Goal: Information Seeking & Learning: Learn about a topic

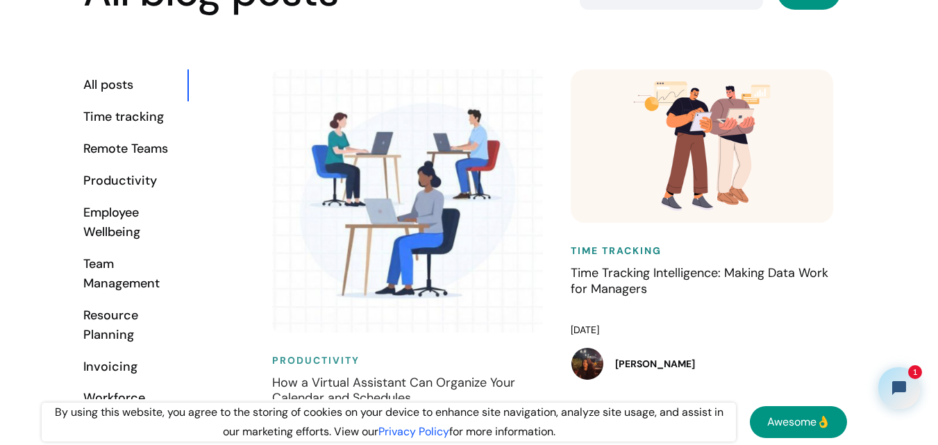
scroll to position [834, 0]
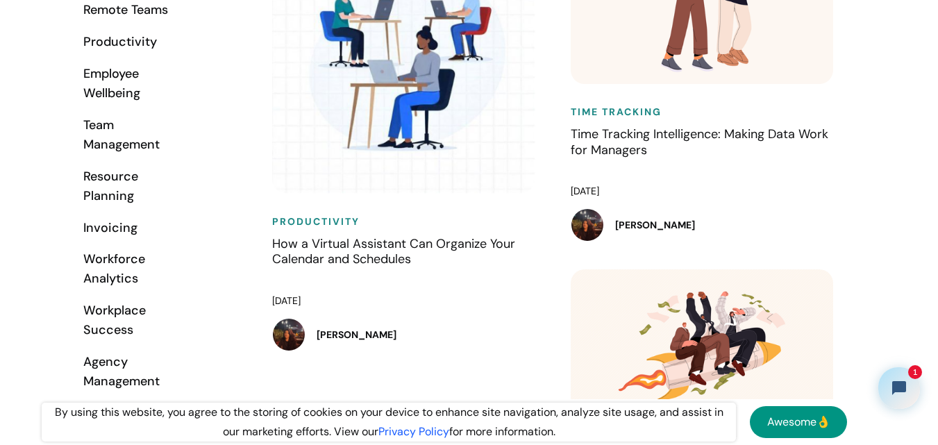
click at [109, 262] on div "Workforce Analytics" at bounding box center [135, 269] width 104 height 39
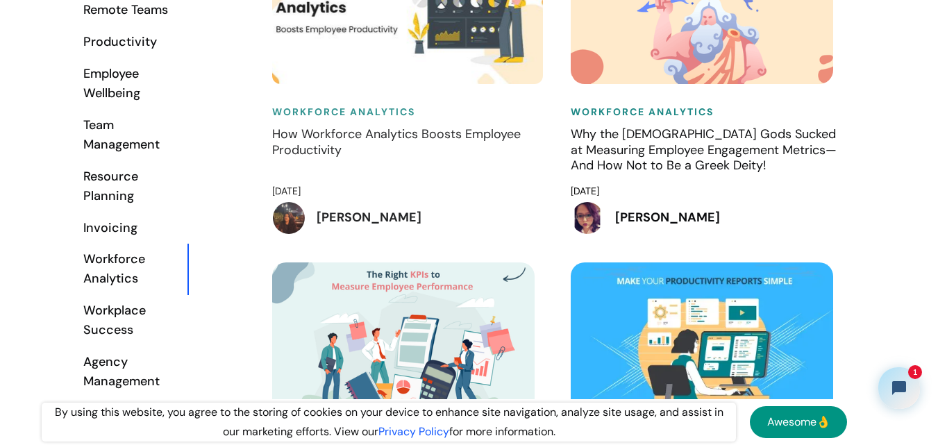
scroll to position [695, 0]
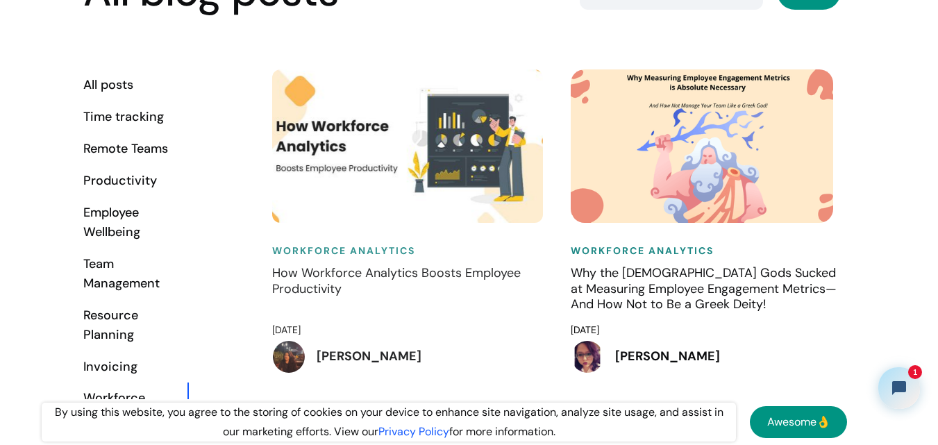
click at [356, 281] on h4 "How Workforce Analytics Boosts Employee Productivity" at bounding box center [407, 289] width 271 height 49
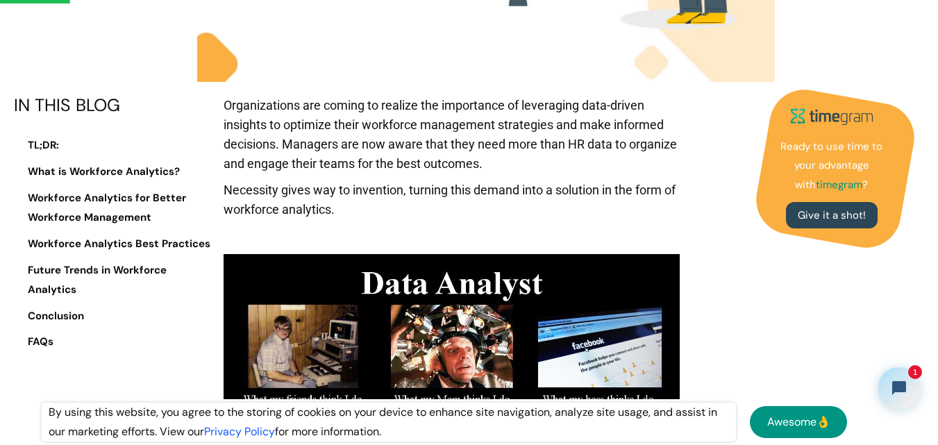
scroll to position [556, 0]
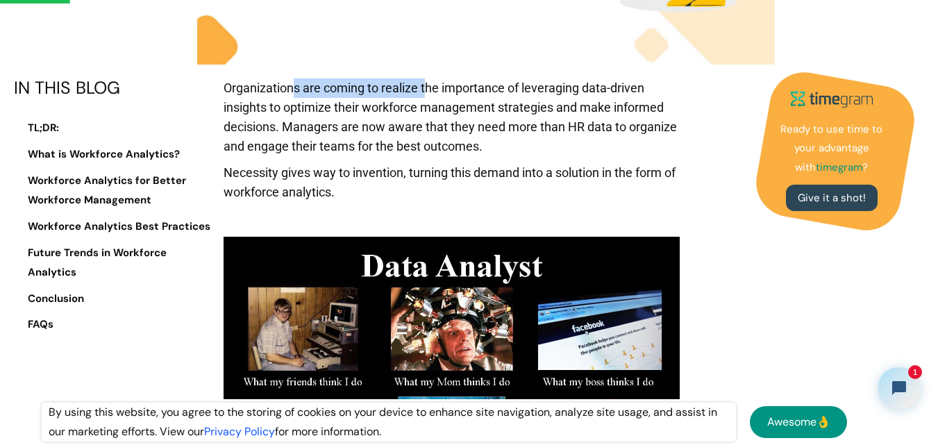
drag, startPoint x: 295, startPoint y: 88, endPoint x: 426, endPoint y: 96, distance: 130.9
click at [426, 96] on p "Organizations are coming to realize the importance of leveraging data-driven in…" at bounding box center [452, 120] width 456 height 85
click at [276, 138] on p "Organizations are coming to realize the importance of leveraging data-driven in…" at bounding box center [452, 120] width 456 height 85
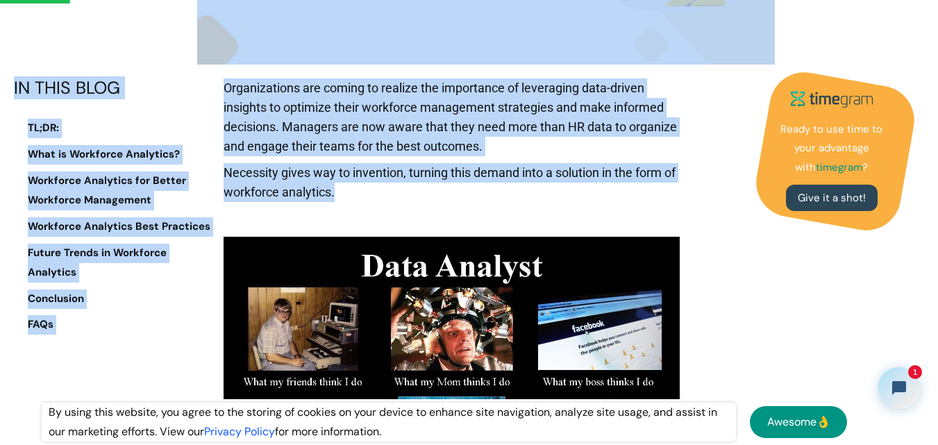
drag, startPoint x: 354, startPoint y: 191, endPoint x: 219, endPoint y: 63, distance: 185.7
click at [229, 106] on p "Organizations are coming to realize the importance of leveraging data-driven in…" at bounding box center [452, 120] width 456 height 85
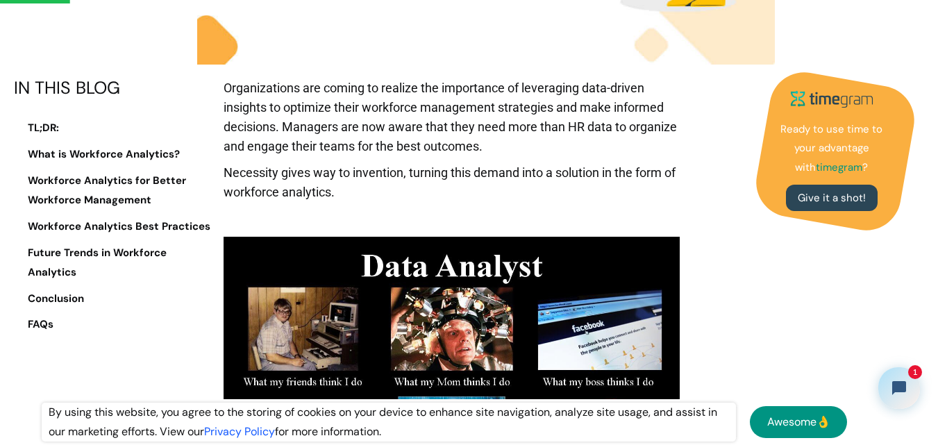
drag, startPoint x: 227, startPoint y: 88, endPoint x: 490, endPoint y: 147, distance: 269.6
click at [490, 147] on p "Organizations are coming to realize the importance of leveraging data-driven in…" at bounding box center [452, 120] width 456 height 85
click at [367, 200] on p "Necessity gives way to invention, turning this demand into a solution in the fo…" at bounding box center [452, 186] width 456 height 46
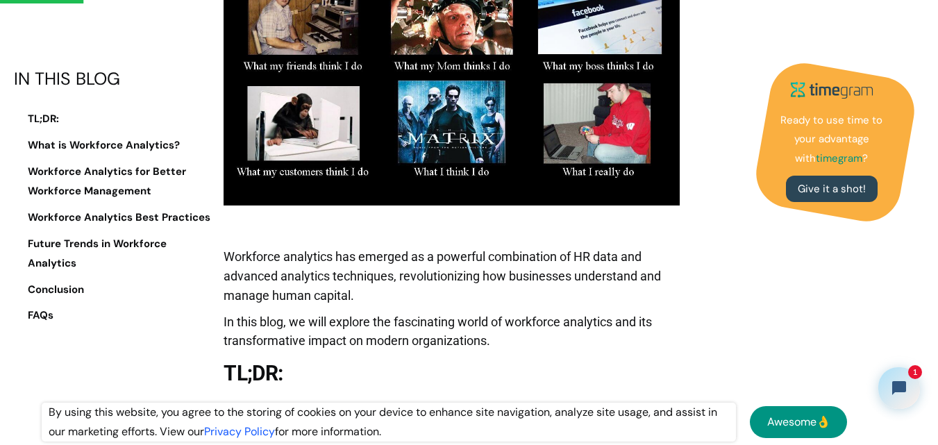
scroll to position [903, 0]
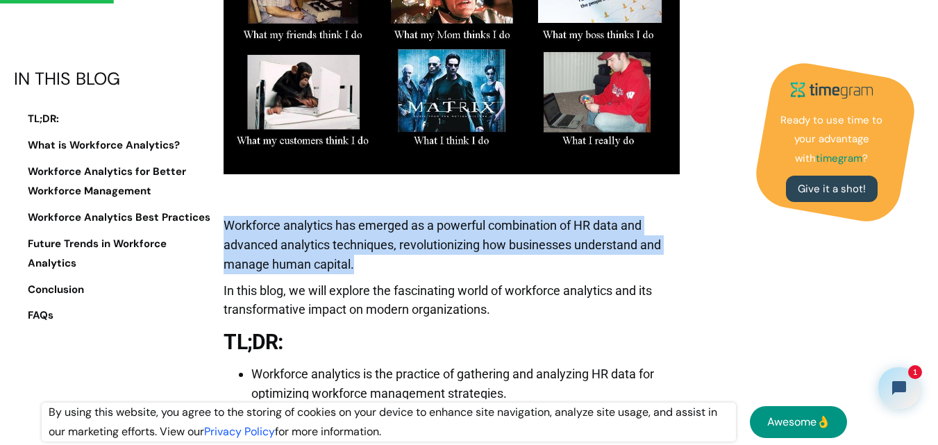
drag, startPoint x: 225, startPoint y: 219, endPoint x: 408, endPoint y: 267, distance: 189.0
click at [408, 267] on p "Workforce analytics has emerged as a powerful combination of HR data and advanc…" at bounding box center [452, 248] width 456 height 65
drag, startPoint x: 391, startPoint y: 267, endPoint x: 224, endPoint y: 224, distance: 172.4
click at [224, 224] on p "Workforce analytics has emerged as a powerful combination of HR data and advanc…" at bounding box center [452, 248] width 456 height 65
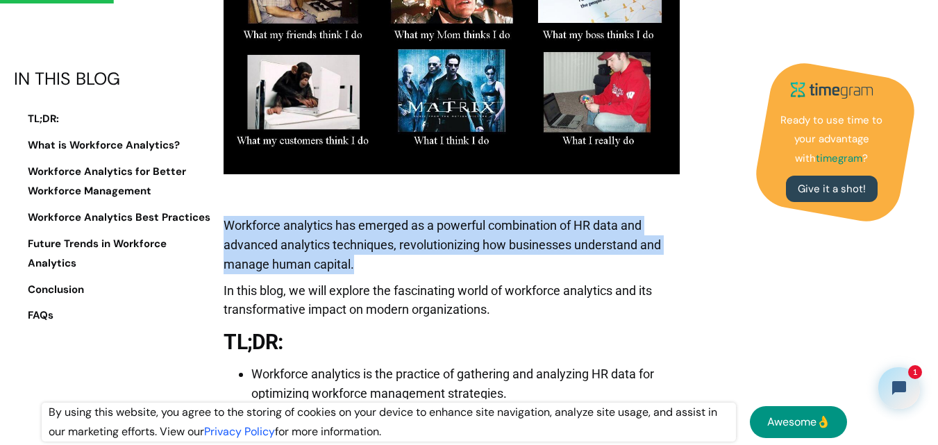
click at [224, 224] on p "Workforce analytics has emerged as a powerful combination of HR data and advanc…" at bounding box center [452, 248] width 456 height 65
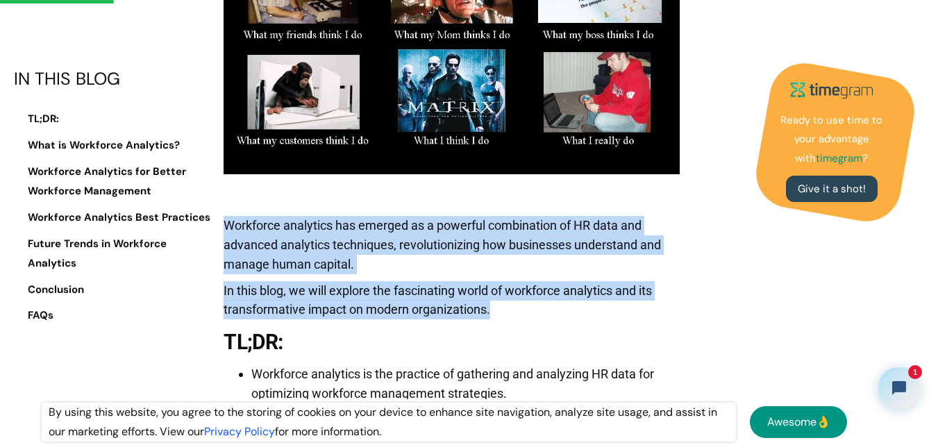
drag, startPoint x: 224, startPoint y: 224, endPoint x: 519, endPoint y: 313, distance: 307.8
click at [519, 313] on p "In this blog, we will explore the fascinating world of workforce analytics and …" at bounding box center [452, 304] width 456 height 46
drag, startPoint x: 519, startPoint y: 313, endPoint x: 222, endPoint y: 222, distance: 310.2
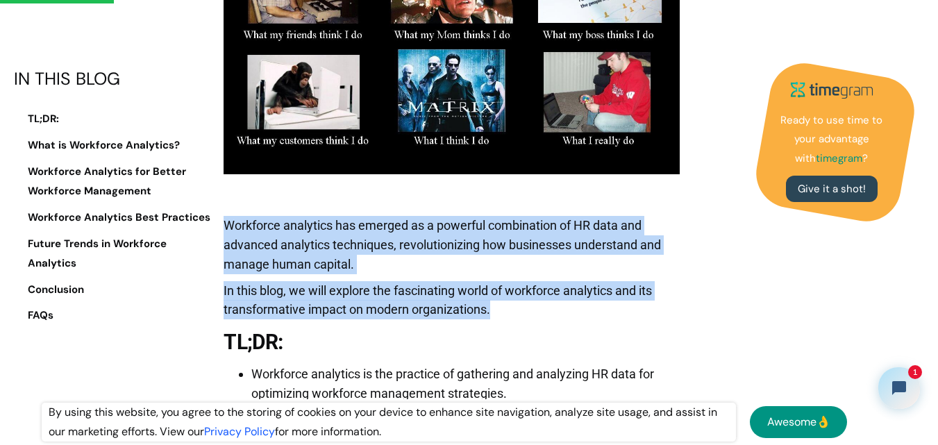
click at [231, 223] on p "Workforce analytics has emerged as a powerful combination of HR data and advanc…" at bounding box center [452, 248] width 456 height 65
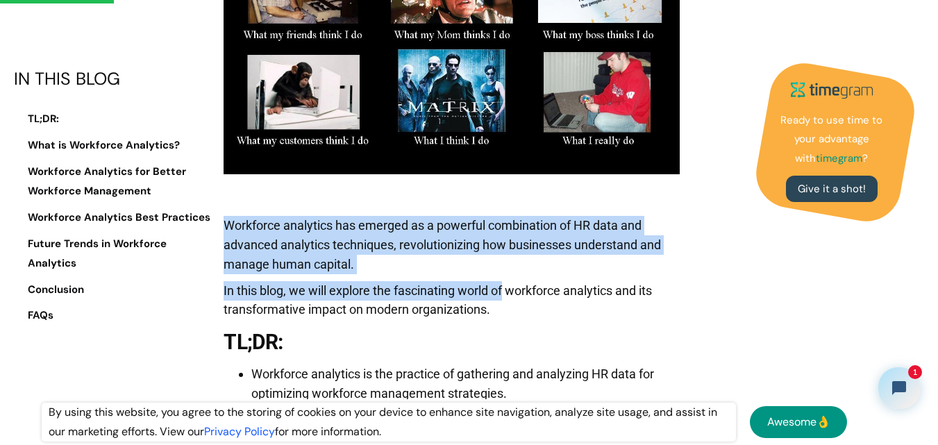
drag, startPoint x: 231, startPoint y: 223, endPoint x: 505, endPoint y: 300, distance: 285.0
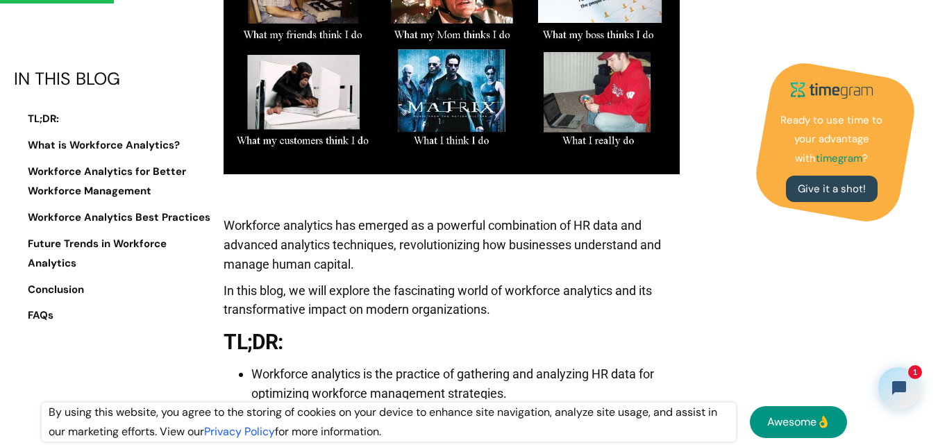
click at [515, 308] on p "In this blog, we will explore the fascinating world of workforce analytics and …" at bounding box center [452, 304] width 456 height 46
drag, startPoint x: 285, startPoint y: 224, endPoint x: 330, endPoint y: 224, distance: 45.2
click at [330, 224] on p "Workforce analytics has emerged as a powerful combination of HR data and advanc…" at bounding box center [452, 248] width 456 height 65
drag, startPoint x: 335, startPoint y: 227, endPoint x: 355, endPoint y: 227, distance: 20.1
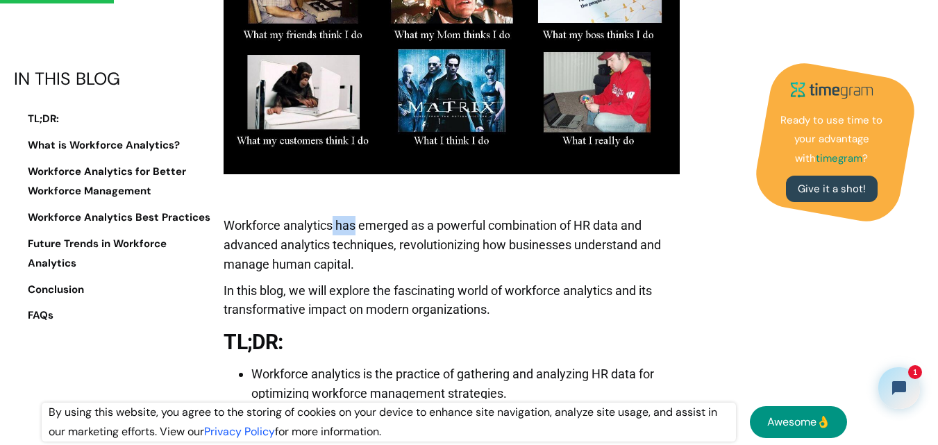
click at [355, 227] on p "Workforce analytics has emerged as a powerful combination of HR data and advanc…" at bounding box center [452, 248] width 456 height 65
click at [350, 227] on p "Workforce analytics has emerged as a powerful combination of HR data and advanc…" at bounding box center [452, 248] width 456 height 65
click at [349, 227] on p "Workforce analytics has emerged as a powerful combination of HR data and advanc…" at bounding box center [452, 248] width 456 height 65
click at [376, 223] on p "Workforce analytics has emerged as a powerful combination of HR data and advanc…" at bounding box center [452, 248] width 456 height 65
drag, startPoint x: 376, startPoint y: 223, endPoint x: 386, endPoint y: 223, distance: 9.0
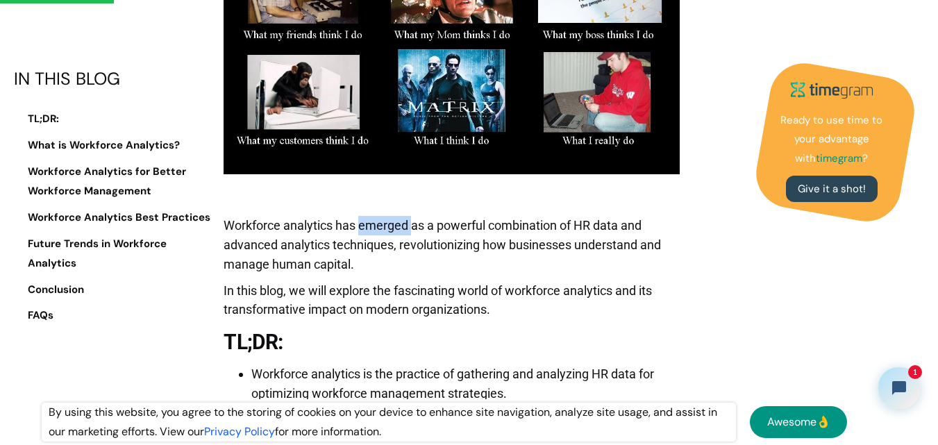
click at [380, 223] on p "Workforce analytics has emerged as a powerful combination of HR data and advanc…" at bounding box center [452, 248] width 456 height 65
click at [484, 226] on p "Workforce analytics has emerged as a powerful combination of HR data and advanc…" at bounding box center [452, 248] width 456 height 65
click at [533, 222] on p "Workforce analytics has emerged as a powerful combination of HR data and advanc…" at bounding box center [452, 248] width 456 height 65
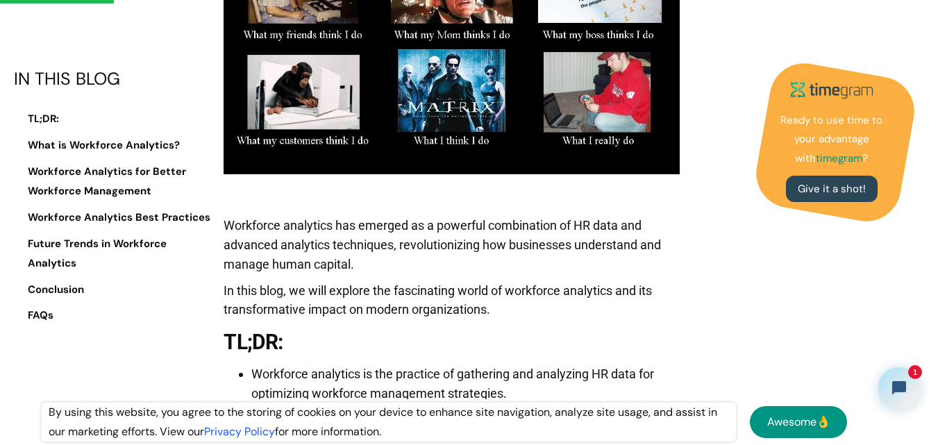
click at [586, 226] on p "Workforce analytics has emerged as a powerful combination of HR data and advanc…" at bounding box center [452, 248] width 456 height 65
click at [610, 226] on p "Workforce analytics has emerged as a powerful combination of HR data and advanc…" at bounding box center [452, 248] width 456 height 65
click at [423, 263] on p "Workforce analytics has emerged as a powerful combination of HR data and advanc…" at bounding box center [452, 248] width 456 height 65
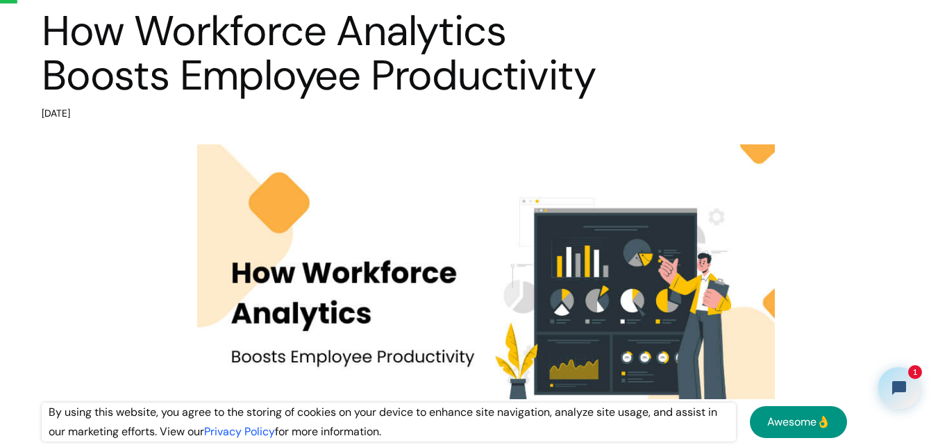
scroll to position [0, 0]
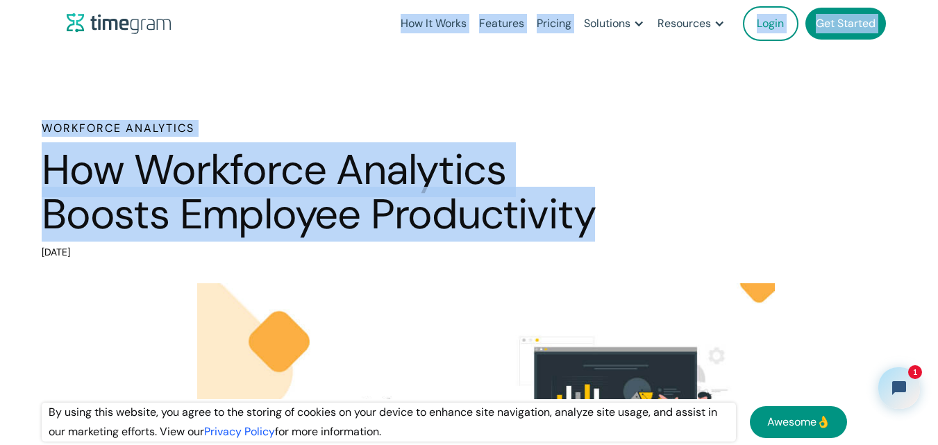
drag, startPoint x: 387, startPoint y: 26, endPoint x: 650, endPoint y: 214, distance: 323.6
click at [649, 213] on div "Workforce Analytics How Workforce Analytics Boosts Employee Productivity July 7…" at bounding box center [486, 191] width 889 height 142
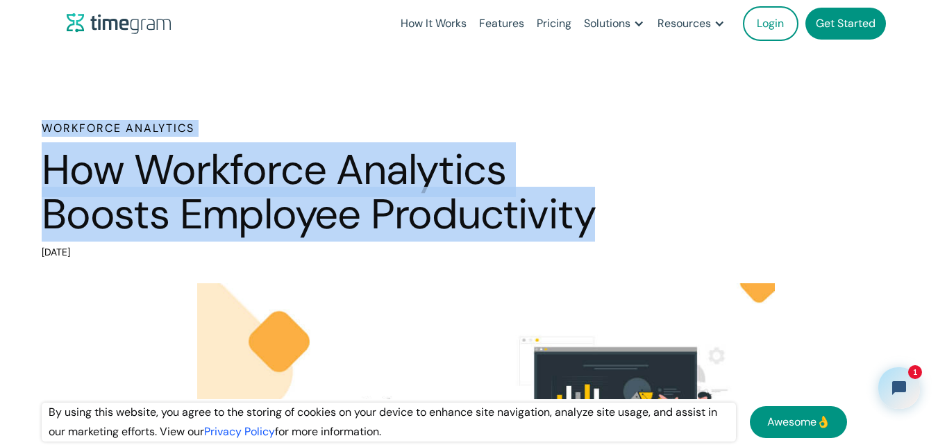
drag, startPoint x: 649, startPoint y: 213, endPoint x: 28, endPoint y: 117, distance: 628.4
drag, startPoint x: 28, startPoint y: 117, endPoint x: 573, endPoint y: 217, distance: 554.4
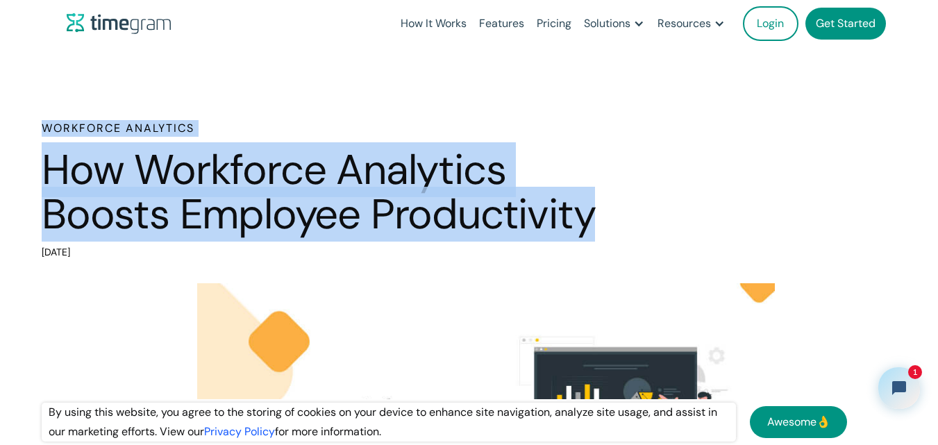
click at [613, 217] on h1 "How Workforce Analytics Boosts Employee Productivity" at bounding box center [333, 192] width 583 height 88
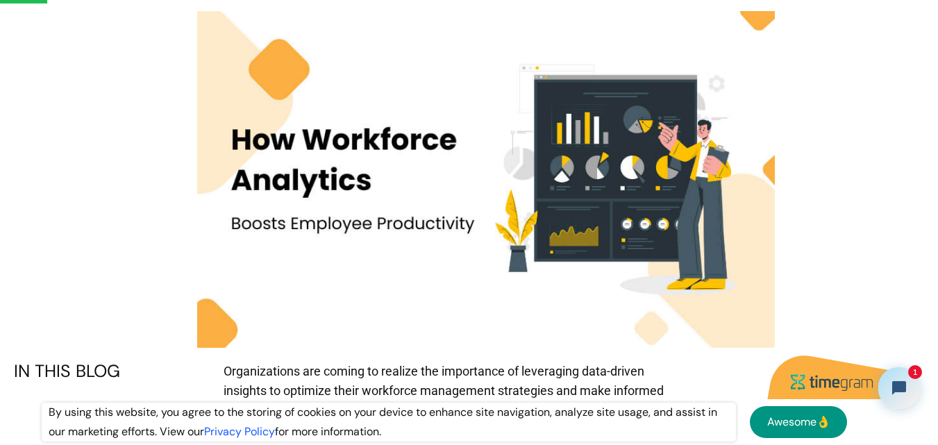
scroll to position [417, 0]
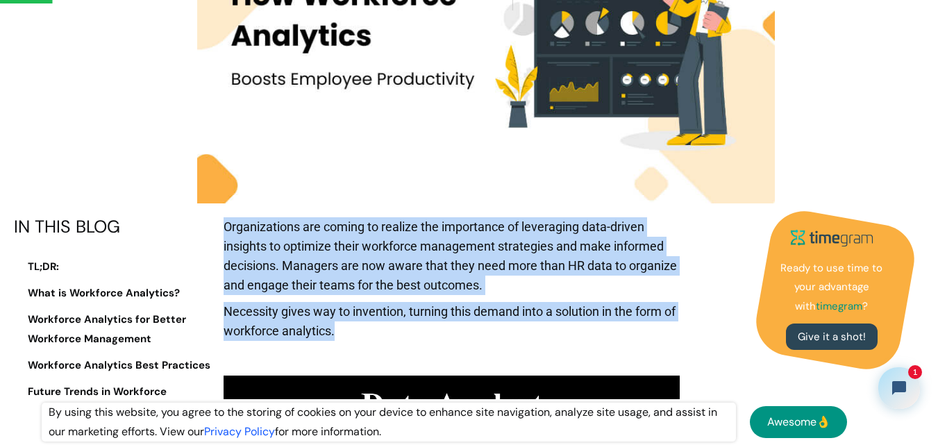
drag, startPoint x: 226, startPoint y: 229, endPoint x: 385, endPoint y: 326, distance: 185.8
click at [385, 326] on p "Necessity gives way to invention, turning this demand into a solution in the fo…" at bounding box center [452, 325] width 456 height 46
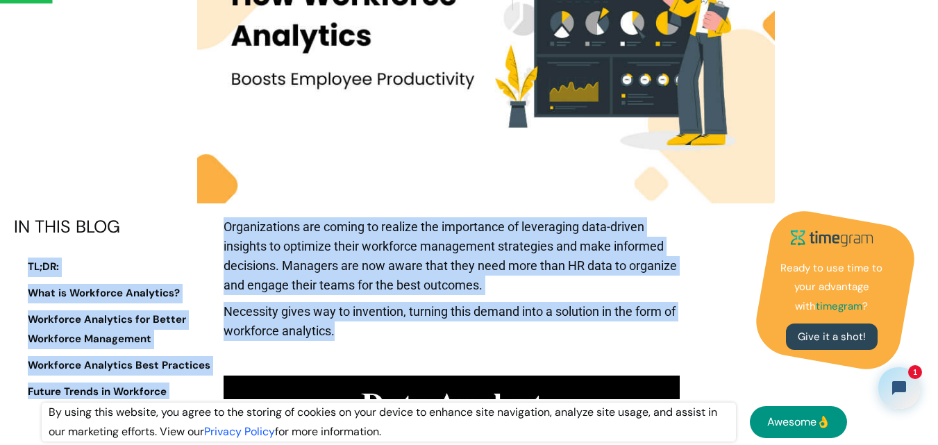
drag, startPoint x: 385, startPoint y: 326, endPoint x: 210, endPoint y: 220, distance: 204.4
click at [209, 219] on div "IN THIS BLOG" at bounding box center [113, 226] width 199 height 19
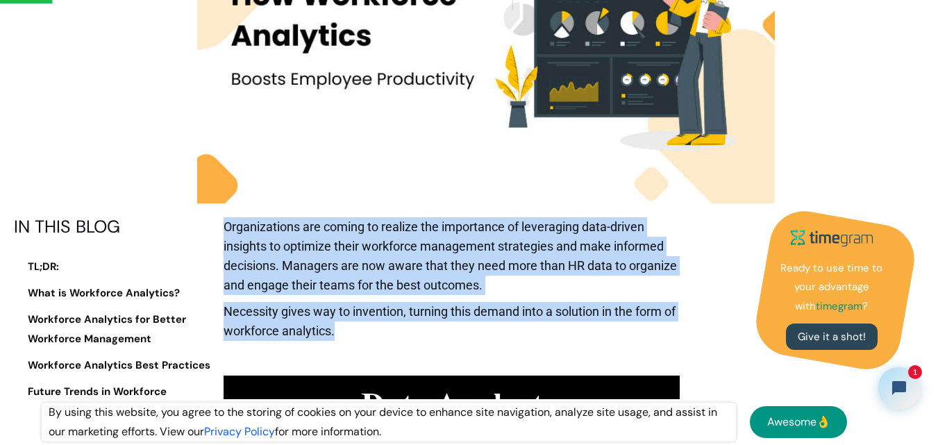
drag, startPoint x: 225, startPoint y: 230, endPoint x: 378, endPoint y: 343, distance: 190.2
click at [378, 343] on p "Necessity gives way to invention, turning this demand into a solution in the fo…" at bounding box center [452, 325] width 456 height 46
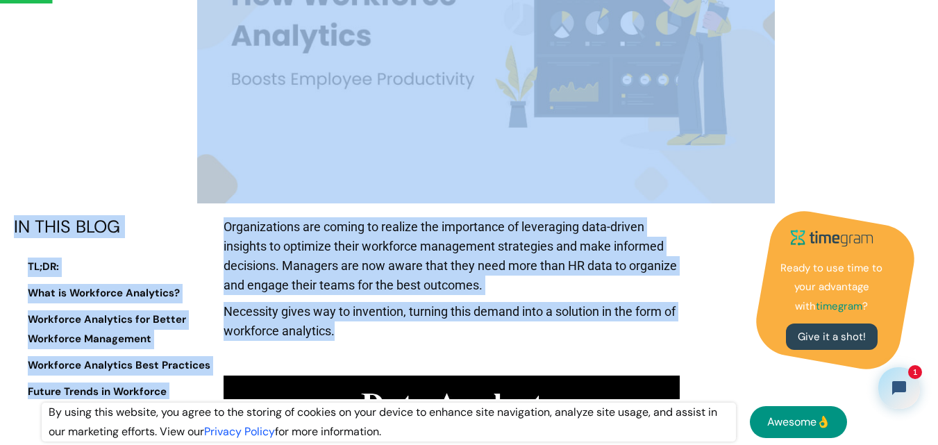
drag, startPoint x: 370, startPoint y: 335, endPoint x: 222, endPoint y: 202, distance: 198.7
click at [241, 239] on p "Organizations are coming to realize the importance of leveraging data-driven in…" at bounding box center [452, 259] width 456 height 85
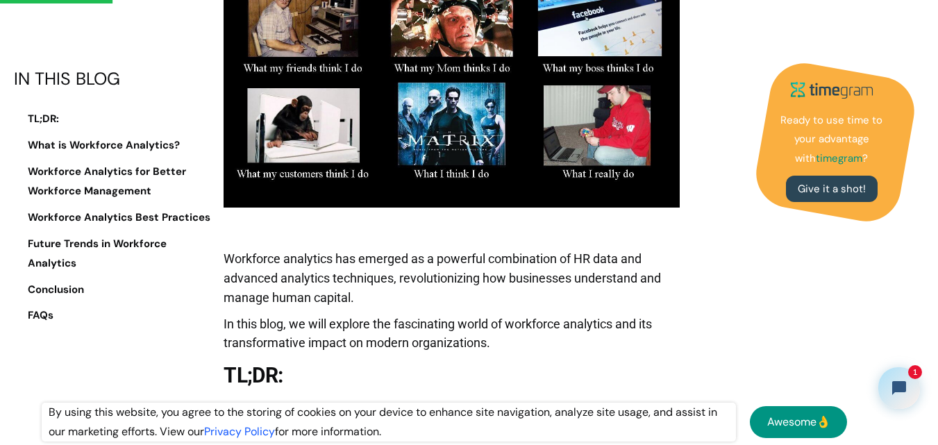
scroll to position [903, 0]
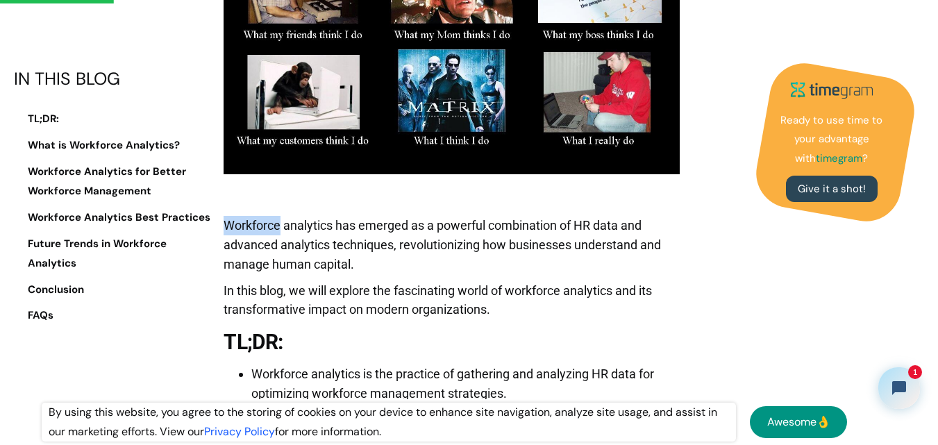
drag, startPoint x: 226, startPoint y: 222, endPoint x: 279, endPoint y: 227, distance: 53.7
click at [279, 227] on p "Workforce analytics has emerged as a powerful combination of HR data and advanc…" at bounding box center [452, 248] width 456 height 65
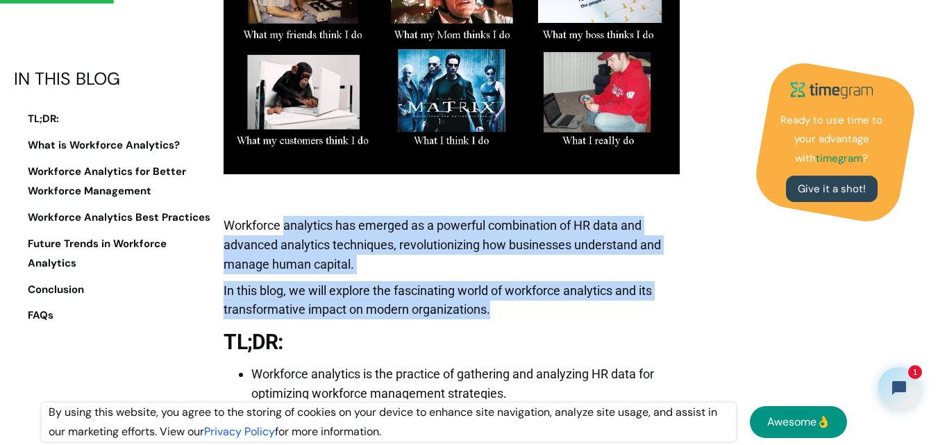
drag, startPoint x: 287, startPoint y: 224, endPoint x: 695, endPoint y: 304, distance: 415.6
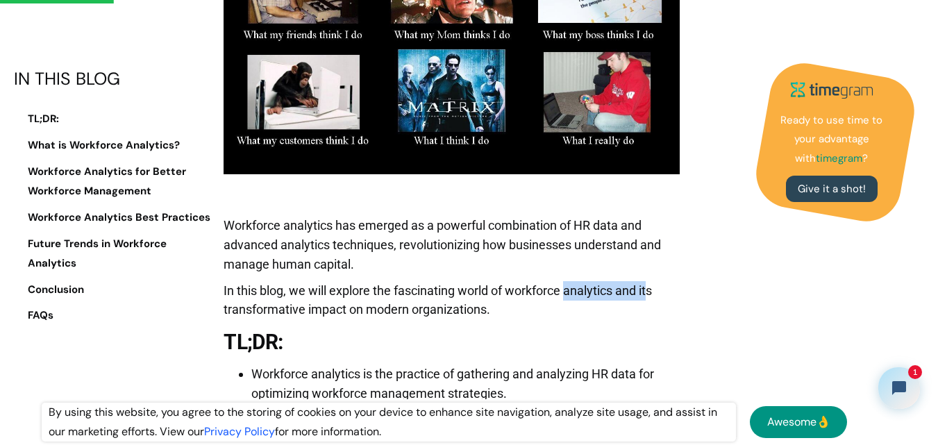
drag, startPoint x: 570, startPoint y: 292, endPoint x: 353, endPoint y: 303, distance: 217.0
click at [579, 305] on p "In this blog, we will explore the fascinating world of workforce analytics and …" at bounding box center [452, 304] width 456 height 46
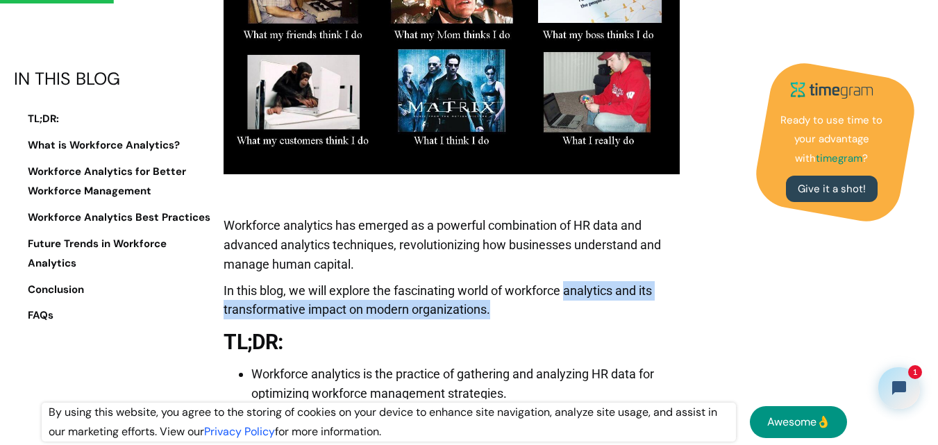
click at [283, 310] on p "In this blog, we will explore the fascinating world of workforce analytics and …" at bounding box center [452, 304] width 456 height 46
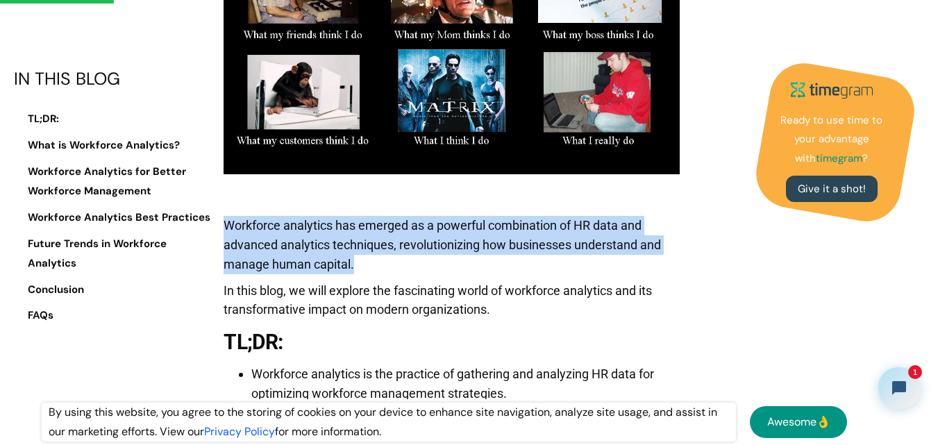
drag, startPoint x: 224, startPoint y: 222, endPoint x: 386, endPoint y: 265, distance: 167.3
click at [386, 265] on p "Workforce analytics has emerged as a powerful combination of HR data and advanc…" at bounding box center [452, 248] width 456 height 65
drag, startPoint x: 263, startPoint y: 248, endPoint x: 225, endPoint y: 219, distance: 47.6
click at [225, 219] on p "Workforce analytics has emerged as a powerful combination of HR data and advanc…" at bounding box center [452, 248] width 456 height 65
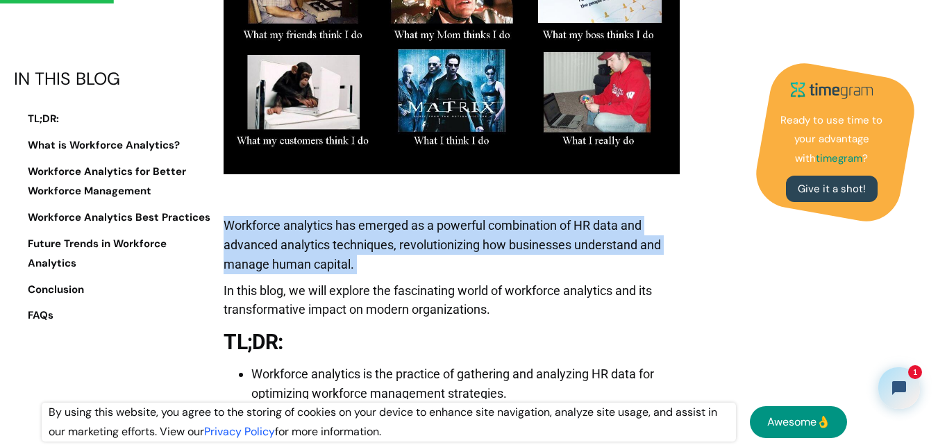
click at [225, 219] on p "Workforce analytics has emerged as a powerful combination of HR data and advanc…" at bounding box center [452, 248] width 456 height 65
drag, startPoint x: 225, startPoint y: 219, endPoint x: 405, endPoint y: 274, distance: 188.1
click at [405, 274] on p "Workforce analytics has emerged as a powerful combination of HR data and advanc…" at bounding box center [452, 248] width 456 height 65
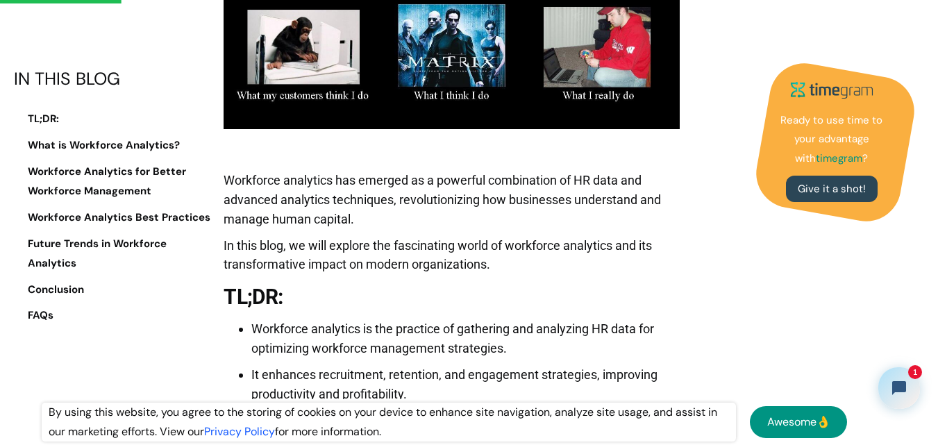
scroll to position [972, 0]
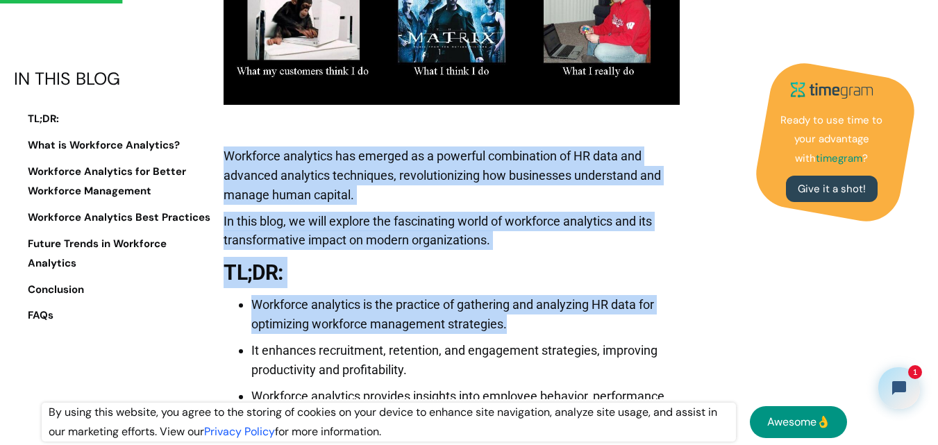
drag, startPoint x: 508, startPoint y: 326, endPoint x: 213, endPoint y: 154, distance: 340.8
click at [229, 158] on p "Workforce analytics has emerged as a powerful combination of HR data and advanc…" at bounding box center [452, 179] width 456 height 65
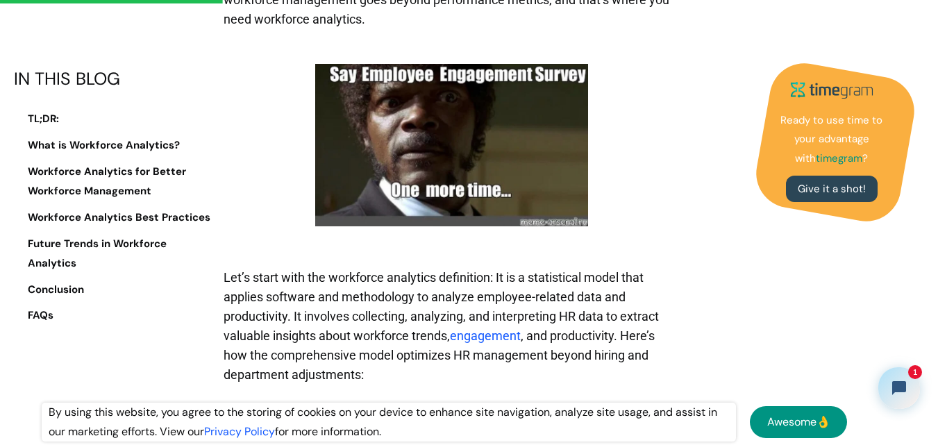
scroll to position [1875, 0]
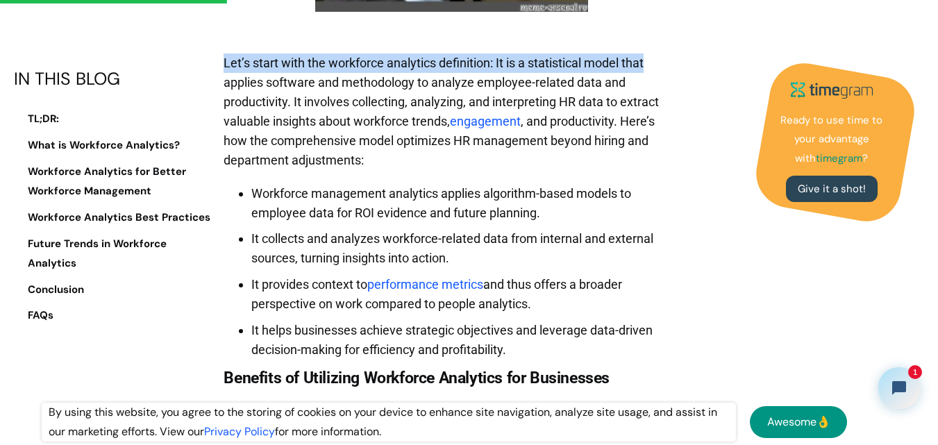
drag, startPoint x: 225, startPoint y: 66, endPoint x: 654, endPoint y: 56, distance: 429.4
click at [654, 56] on p "Let’s start with the workforce analytics definition: It is a statistical model …" at bounding box center [452, 114] width 456 height 123
drag, startPoint x: 225, startPoint y: 81, endPoint x: 667, endPoint y: 297, distance: 491.4
click at [667, 297] on li "It provides context to performance metrics and thus offers a broader perspectiv…" at bounding box center [465, 294] width 428 height 39
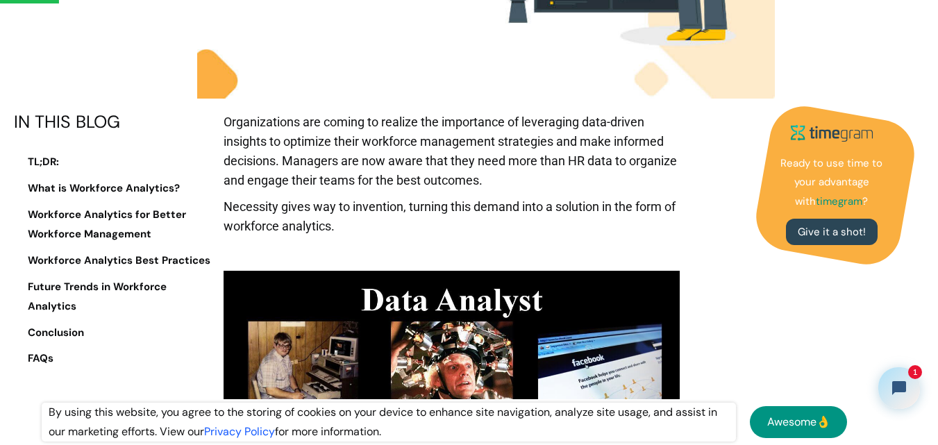
scroll to position [486, 0]
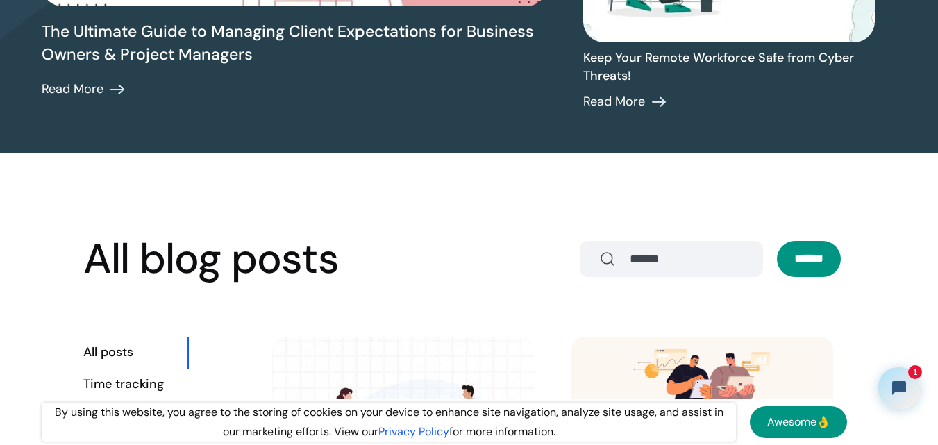
scroll to position [417, 0]
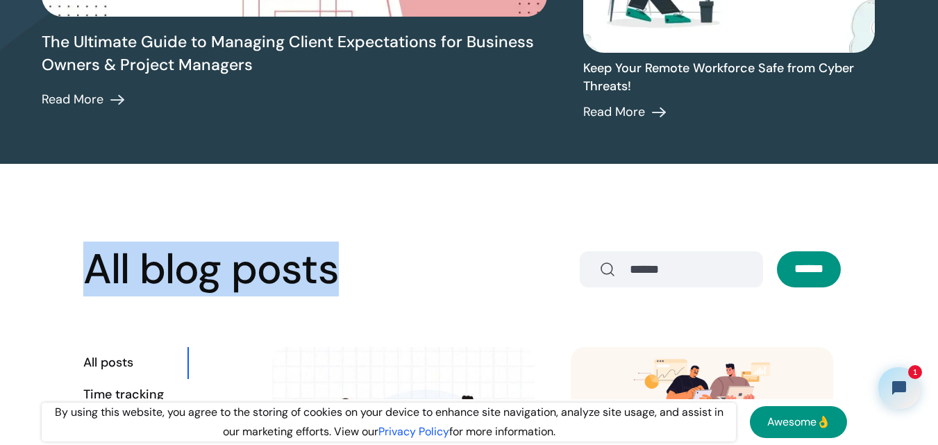
drag, startPoint x: 93, startPoint y: 270, endPoint x: 367, endPoint y: 276, distance: 274.4
click at [367, 276] on div "All blog posts ******" at bounding box center [469, 269] width 772 height 45
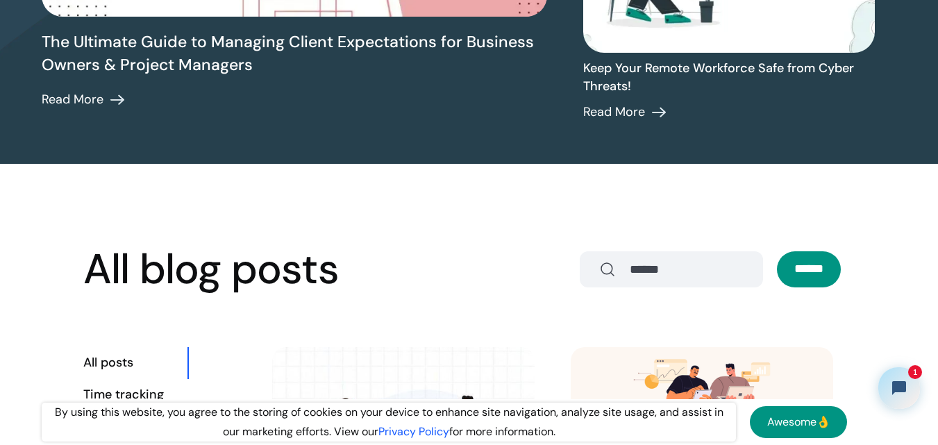
scroll to position [764, 0]
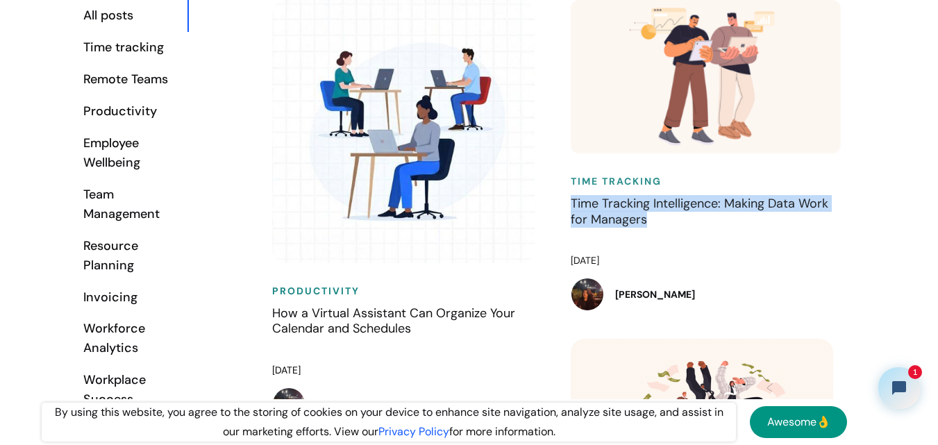
drag, startPoint x: 563, startPoint y: 204, endPoint x: 689, endPoint y: 231, distance: 128.8
click at [689, 231] on div "Time Tracking Time Tracking Intelligence: Making Data Work for Managers Februar…" at bounding box center [706, 169] width 299 height 339
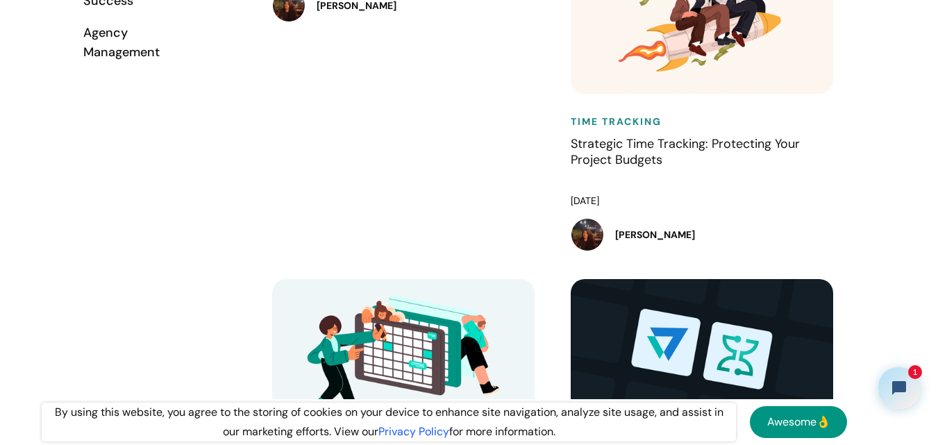
scroll to position [1181, 0]
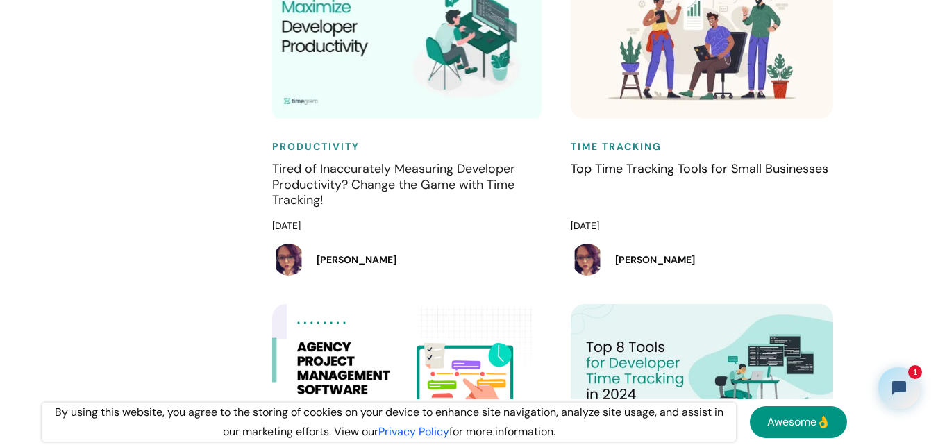
scroll to position [2848, 0]
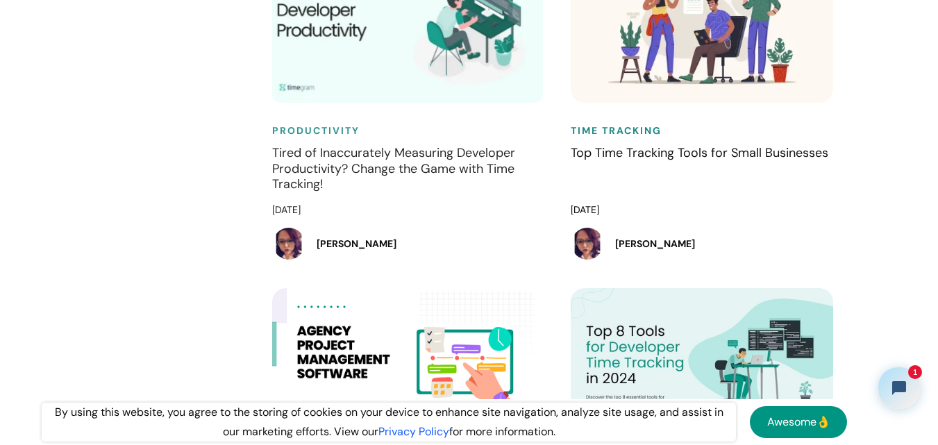
drag, startPoint x: 344, startPoint y: 159, endPoint x: 384, endPoint y: 210, distance: 65.3
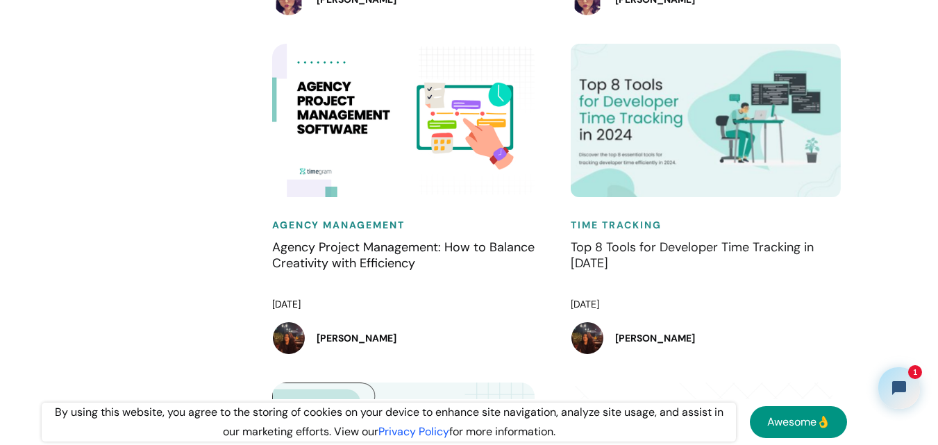
scroll to position [3126, 0]
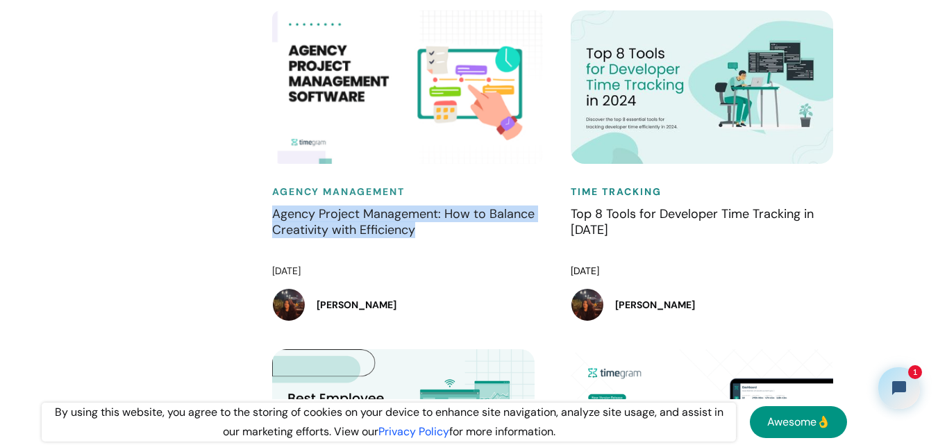
drag, startPoint x: 246, startPoint y: 225, endPoint x: 417, endPoint y: 247, distance: 172.2
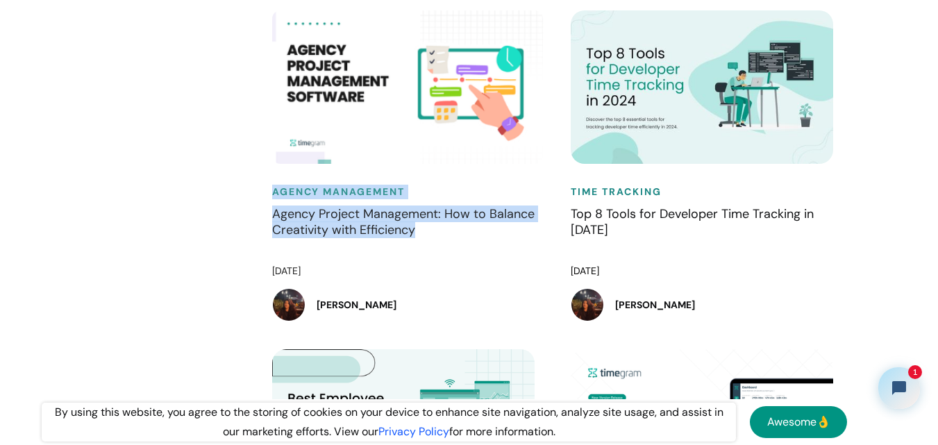
drag, startPoint x: 347, startPoint y: 240, endPoint x: 429, endPoint y: 251, distance: 83.4
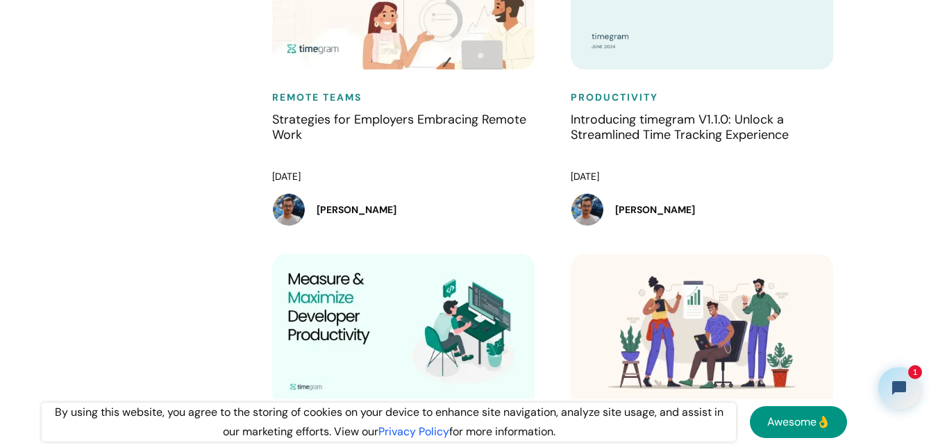
scroll to position [2501, 0]
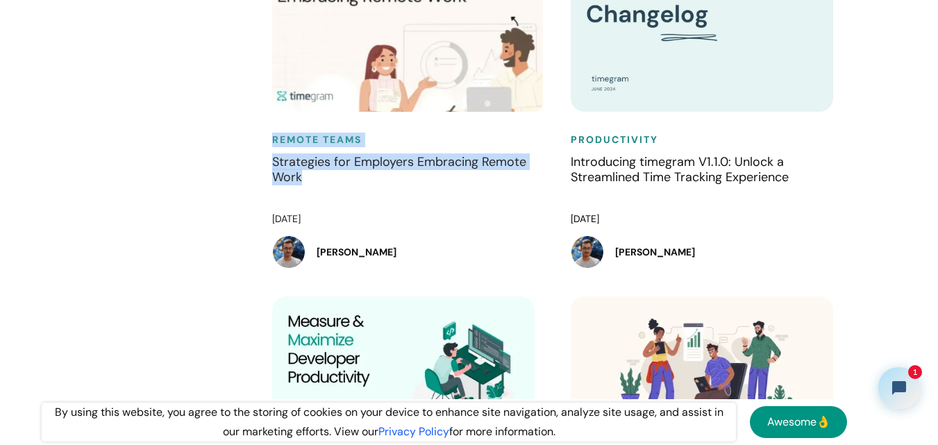
drag, startPoint x: 240, startPoint y: 149, endPoint x: 332, endPoint y: 195, distance: 103.1
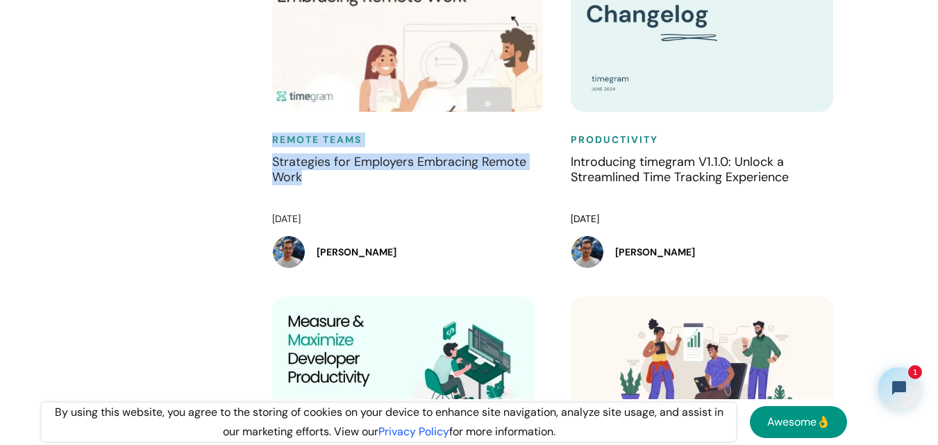
drag, startPoint x: 292, startPoint y: 149, endPoint x: 352, endPoint y: 197, distance: 76.2
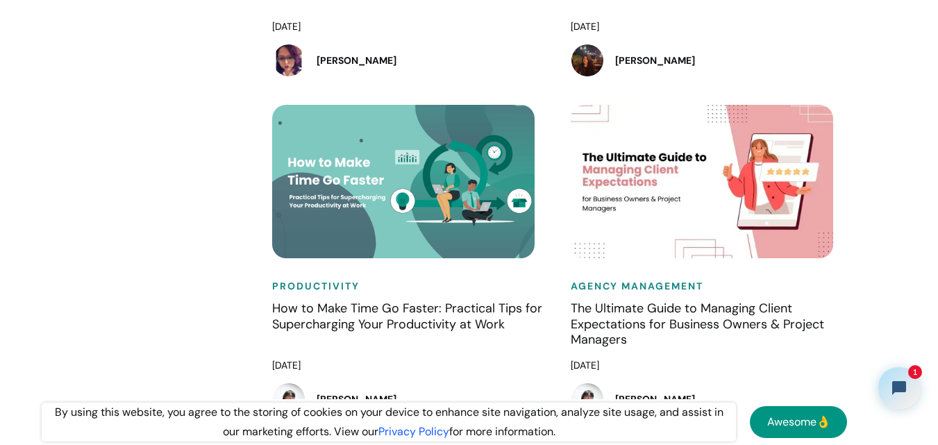
scroll to position [5140, 0]
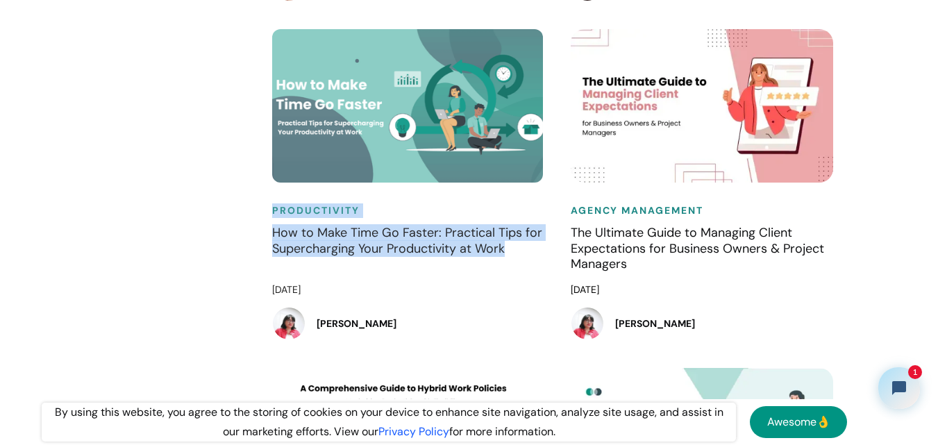
drag, startPoint x: 370, startPoint y: 237, endPoint x: 514, endPoint y: 279, distance: 150.6
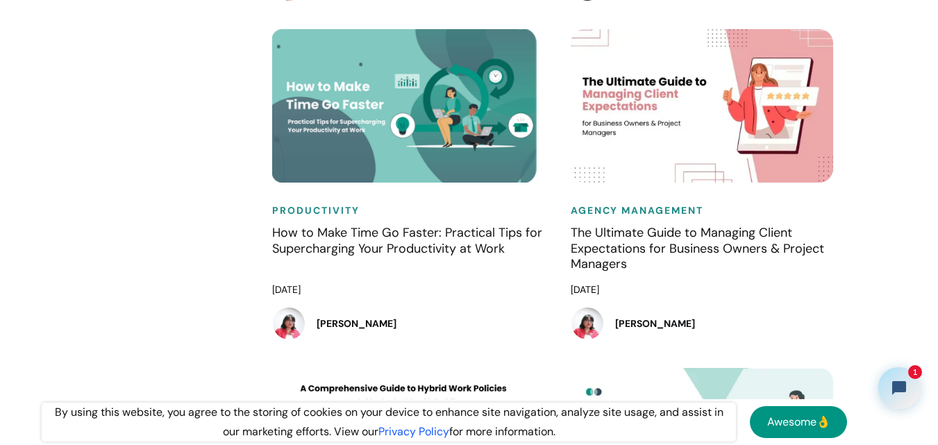
click at [559, 275] on div "Agency Management The Ultimate Guide to Managing Client Expectations for Busine…" at bounding box center [706, 198] width 299 height 339
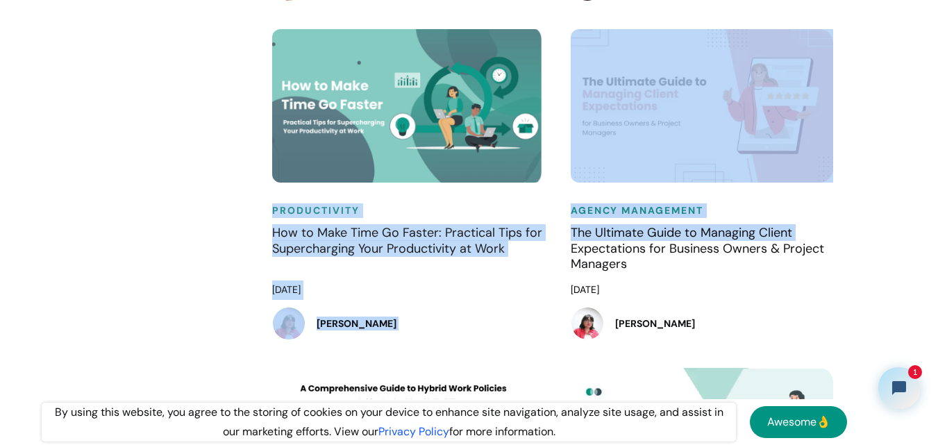
drag, startPoint x: 559, startPoint y: 275, endPoint x: 231, endPoint y: 231, distance: 331.5
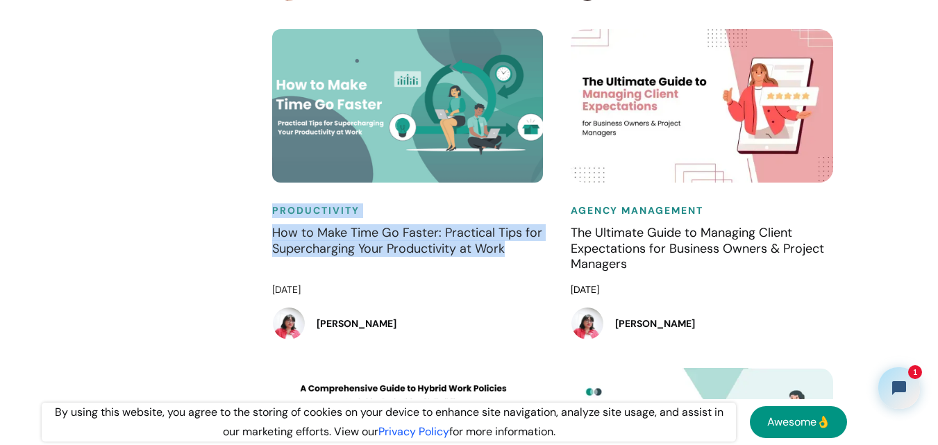
drag, startPoint x: 312, startPoint y: 241, endPoint x: 506, endPoint y: 279, distance: 197.5
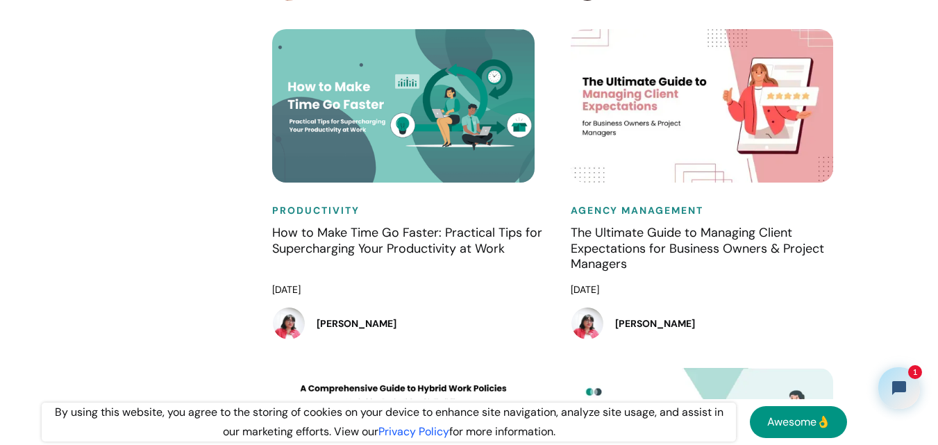
click at [557, 272] on div "Agency Management The Ultimate Guide to Managing Client Expectations for Busine…" at bounding box center [706, 198] width 299 height 339
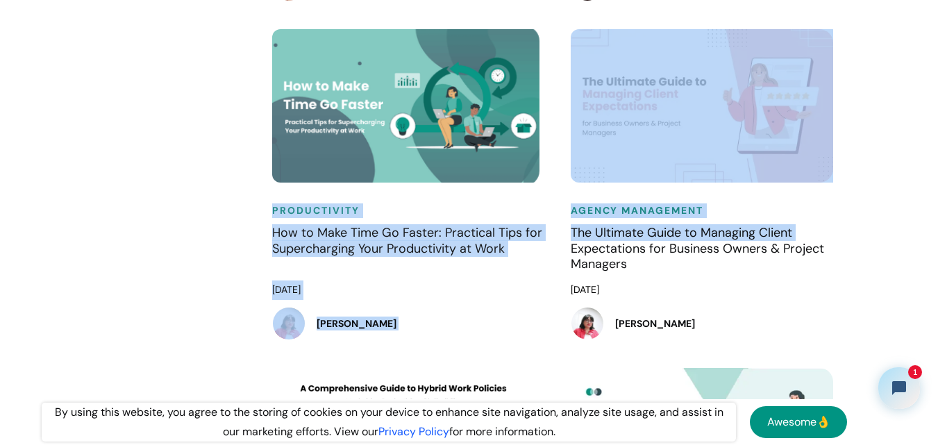
drag, startPoint x: 557, startPoint y: 273, endPoint x: 238, endPoint y: 229, distance: 321.9
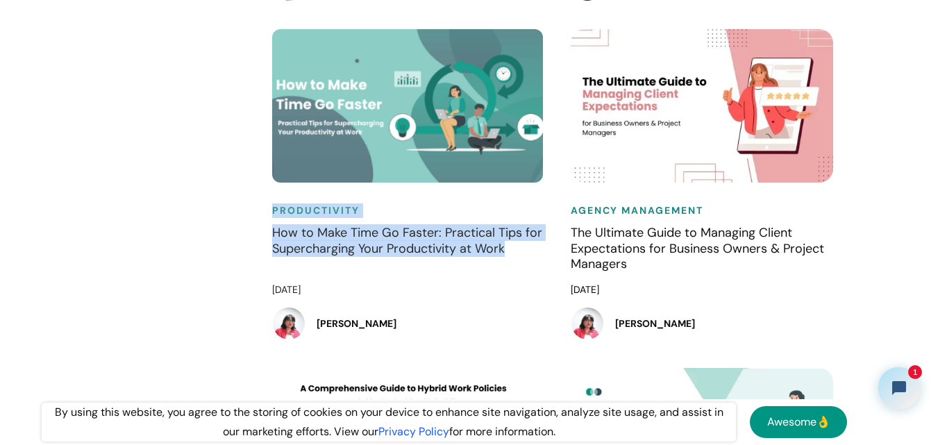
drag, startPoint x: 244, startPoint y: 232, endPoint x: 505, endPoint y: 274, distance: 263.9
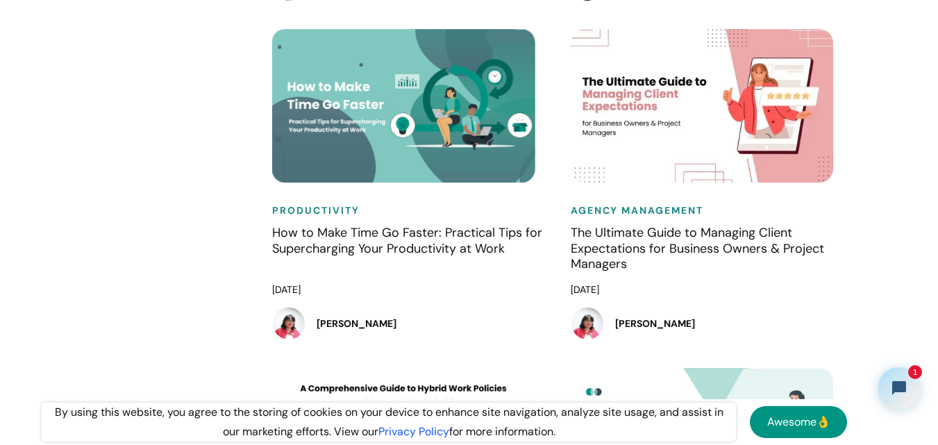
click at [561, 279] on div "Agency Management The Ultimate Guide to Managing Client Expectations for Busine…" at bounding box center [706, 198] width 299 height 339
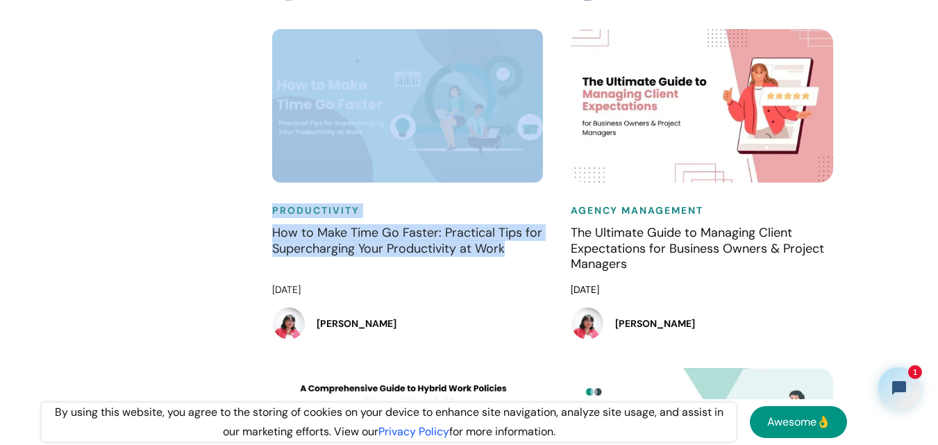
drag, startPoint x: 309, startPoint y: 233, endPoint x: 534, endPoint y: 283, distance: 230.7
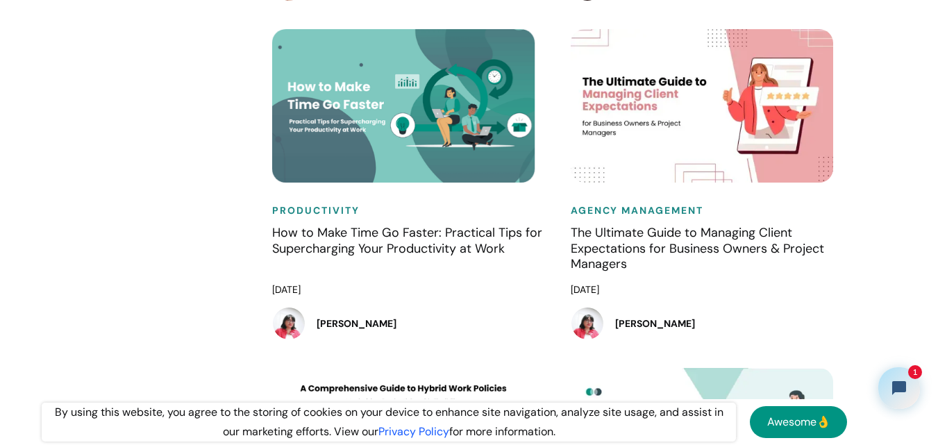
click at [563, 276] on div "Agency Management The Ultimate Guide to Managing Client Expectations for Busine…" at bounding box center [706, 198] width 299 height 339
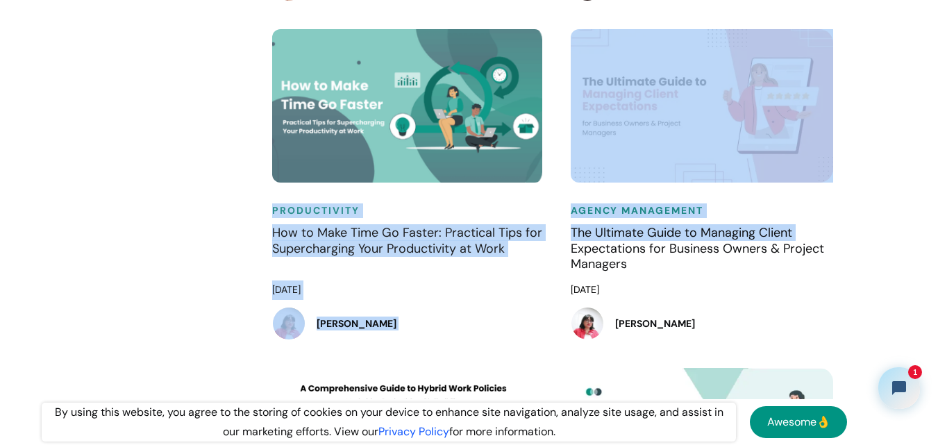
drag, startPoint x: 561, startPoint y: 274, endPoint x: 229, endPoint y: 226, distance: 335.5
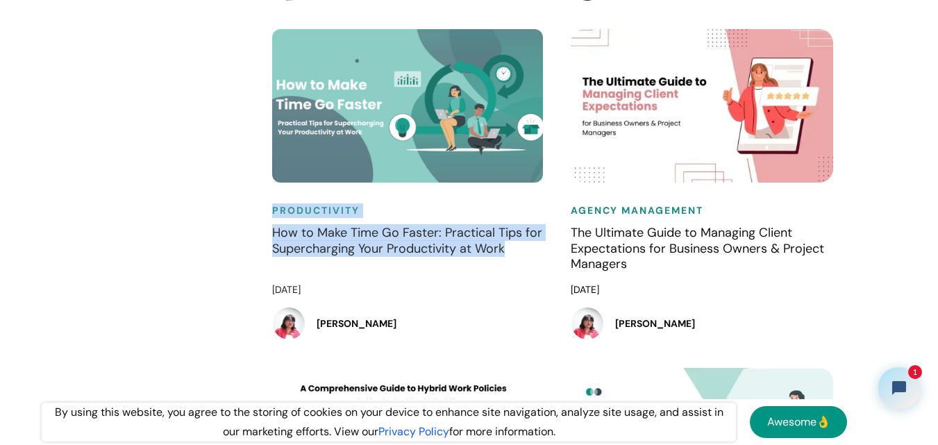
drag, startPoint x: 411, startPoint y: 258, endPoint x: 510, endPoint y: 285, distance: 102.1
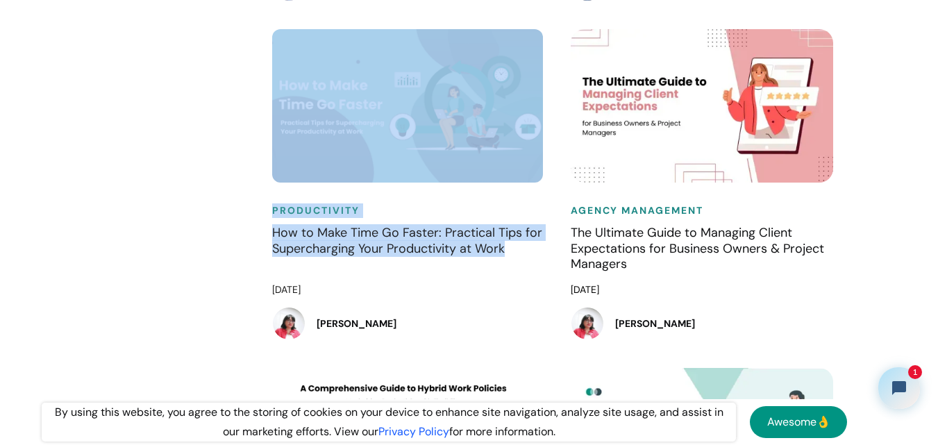
drag, startPoint x: 257, startPoint y: 240, endPoint x: 509, endPoint y: 285, distance: 256.0
drag, startPoint x: 148, startPoint y: 231, endPoint x: 249, endPoint y: 272, distance: 108.7
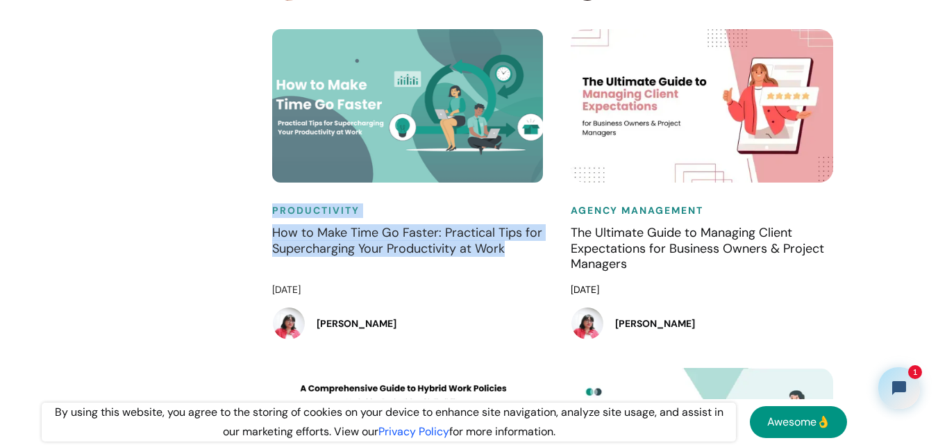
drag, startPoint x: 265, startPoint y: 231, endPoint x: 514, endPoint y: 281, distance: 254.3
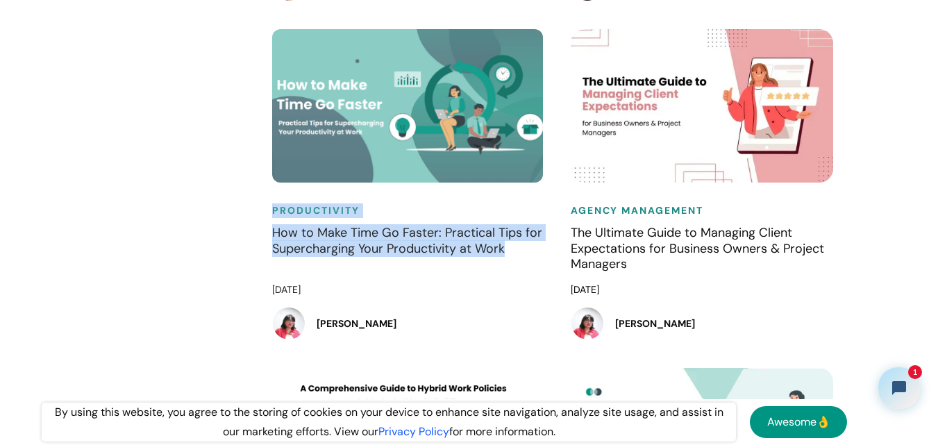
drag, startPoint x: 264, startPoint y: 235, endPoint x: 528, endPoint y: 283, distance: 268.3
click at [526, 283] on div "Productivity How to Make Time Go Faster: Practical Tips for Supercharging Your …" at bounding box center [407, 198] width 299 height 339
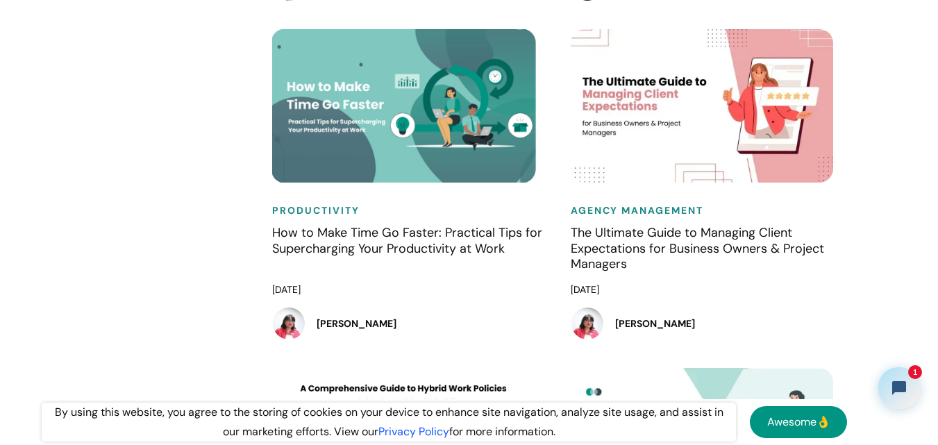
click at [563, 272] on div "Agency Management The Ultimate Guide to Managing Client Expectations for Busine…" at bounding box center [706, 198] width 299 height 339
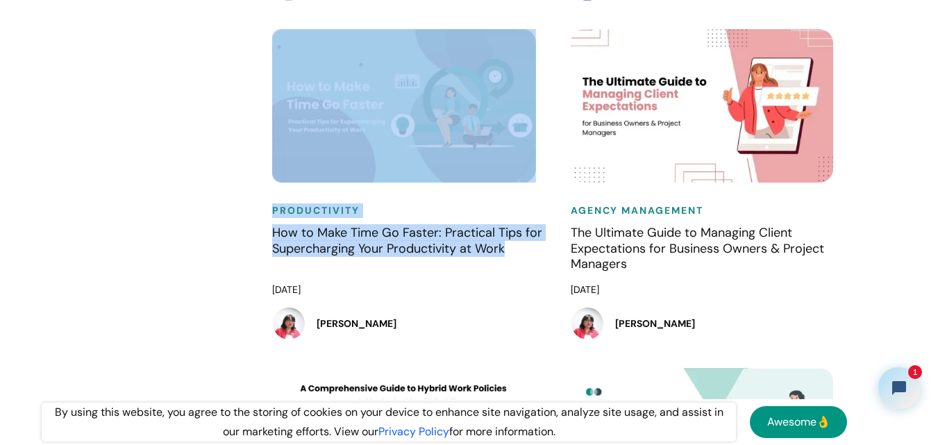
drag, startPoint x: 552, startPoint y: 276, endPoint x: 209, endPoint y: 241, distance: 345.0
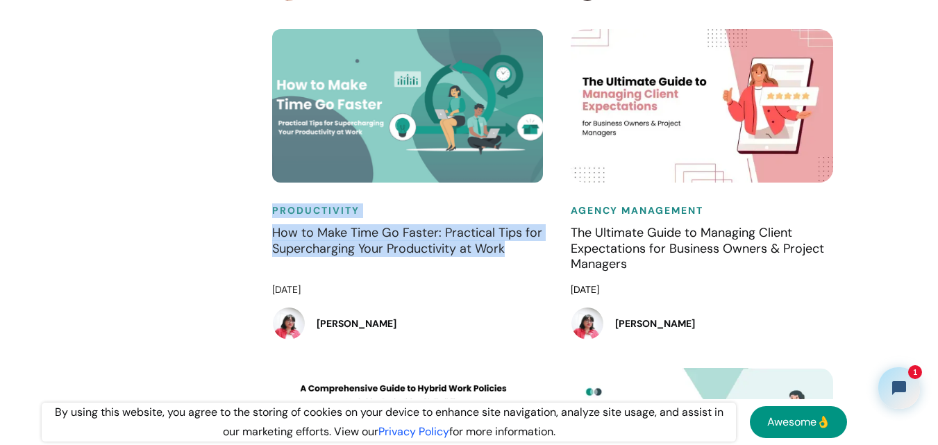
drag, startPoint x: 342, startPoint y: 254, endPoint x: 537, endPoint y: 280, distance: 197.0
click at [537, 280] on div "Productivity How to Make Time Go Faster: Practical Tips for Supercharging Your …" at bounding box center [407, 198] width 299 height 339
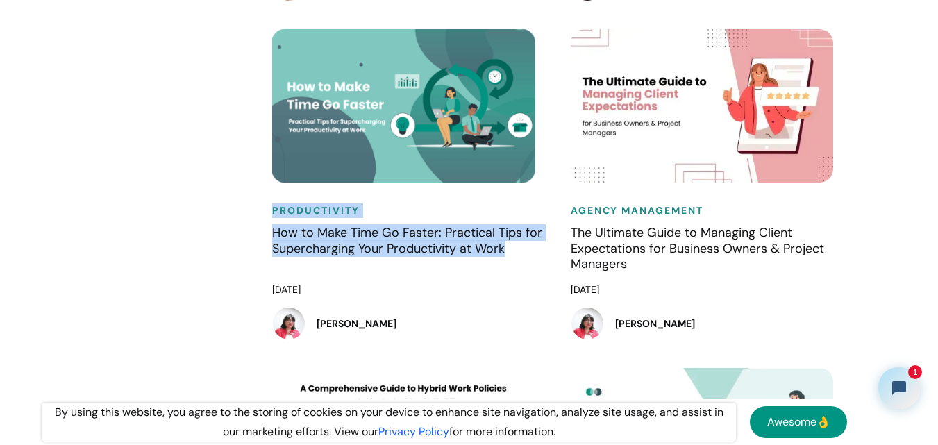
click at [556, 279] on div "Productivity How to Make Time Go Faster: Practical Tips for Supercharging Your …" at bounding box center [407, 198] width 299 height 339
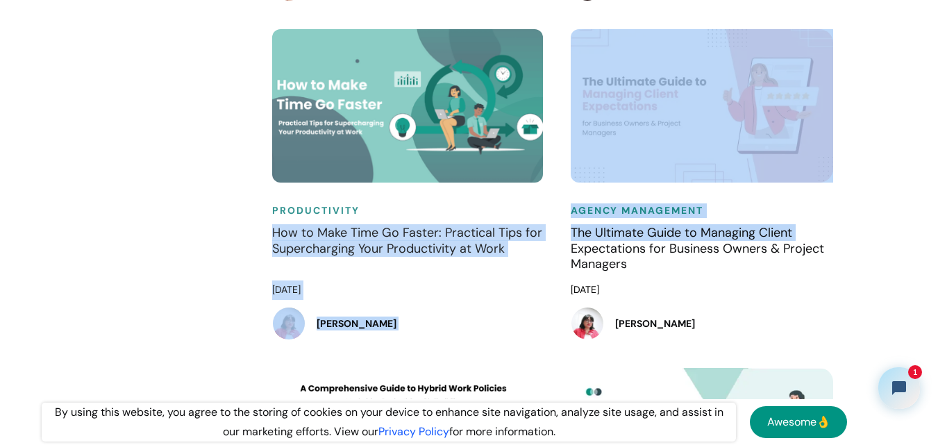
drag, startPoint x: 564, startPoint y: 272, endPoint x: 256, endPoint y: 247, distance: 308.7
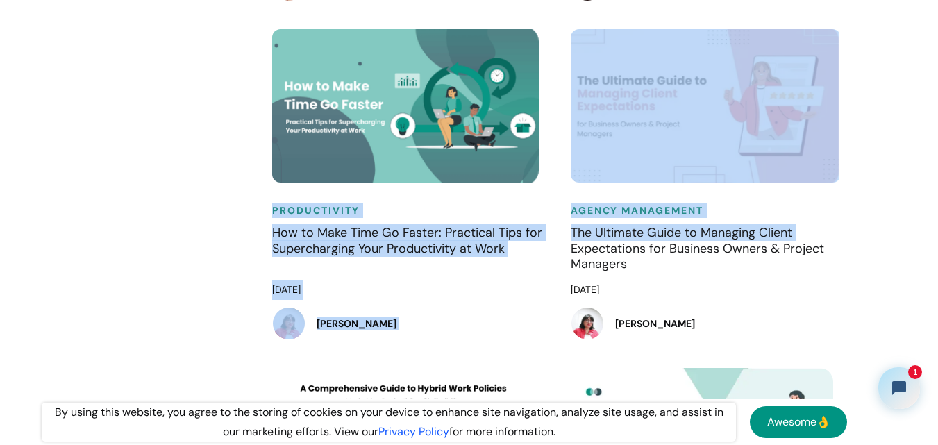
drag, startPoint x: 263, startPoint y: 229, endPoint x: 570, endPoint y: 278, distance: 310.8
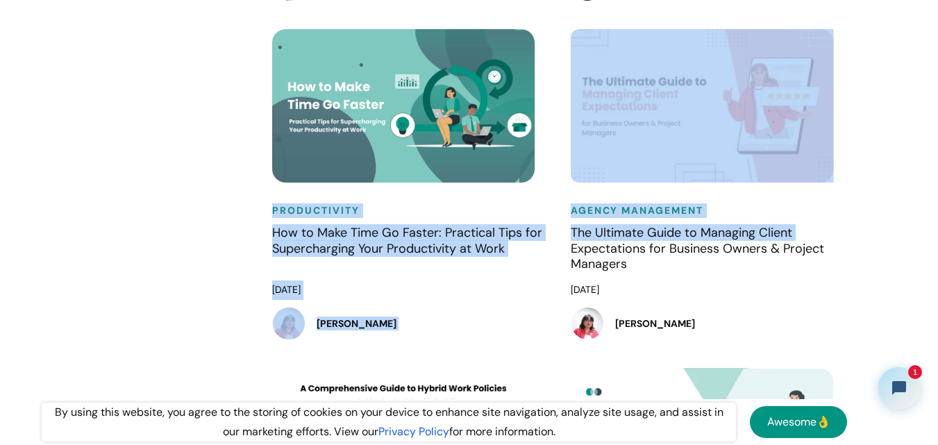
click at [561, 270] on div "Agency Management The Ultimate Guide to Managing Client Expectations for Busine…" at bounding box center [706, 198] width 299 height 339
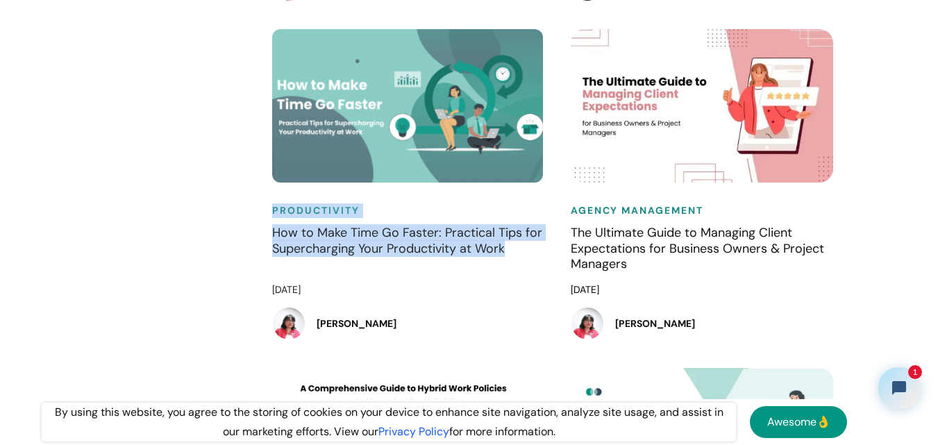
drag, startPoint x: 554, startPoint y: 281, endPoint x: 240, endPoint y: 227, distance: 319.3
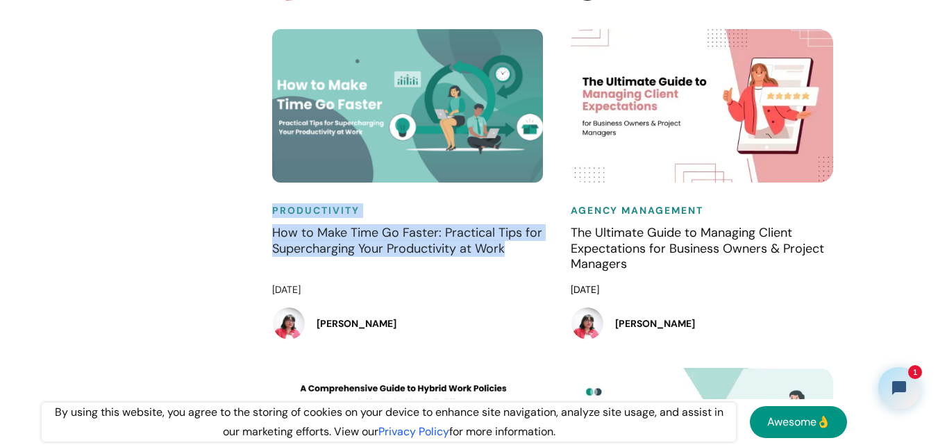
drag, startPoint x: 419, startPoint y: 252, endPoint x: 551, endPoint y: 271, distance: 133.3
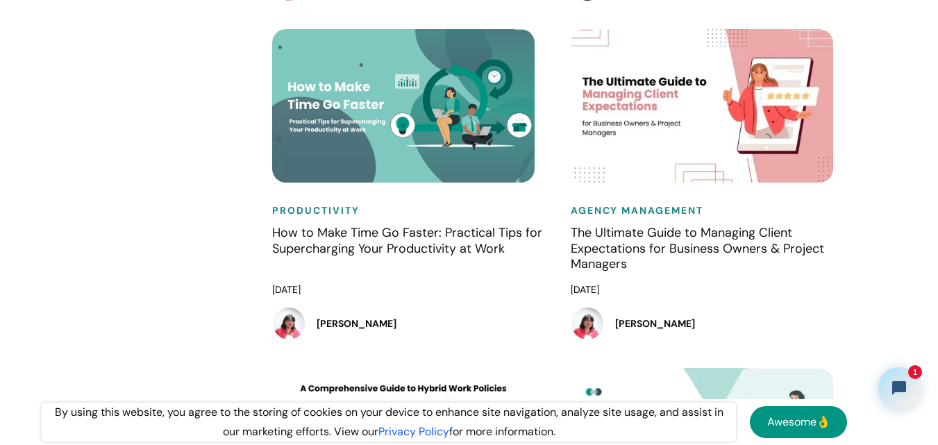
click at [560, 278] on div "Agency Management The Ultimate Guide to Managing Client Expectations for Busine…" at bounding box center [706, 198] width 299 height 339
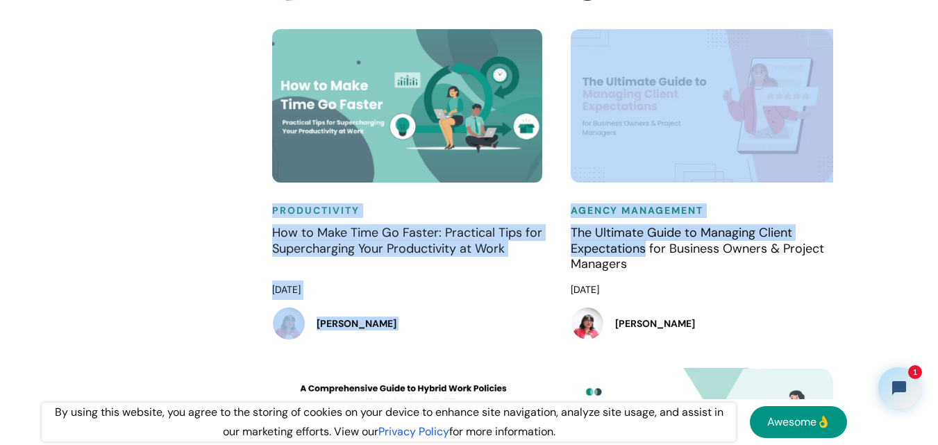
drag, startPoint x: 560, startPoint y: 277, endPoint x: 231, endPoint y: 235, distance: 331.2
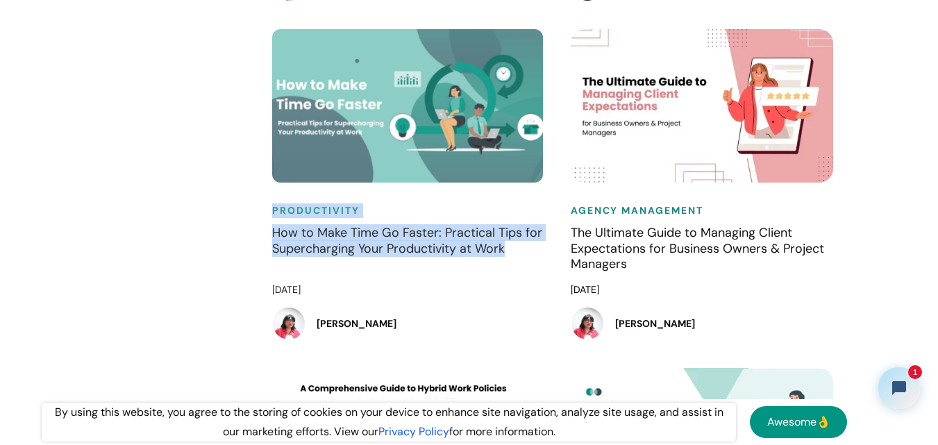
drag, startPoint x: 259, startPoint y: 232, endPoint x: 531, endPoint y: 275, distance: 275.0
click at [531, 275] on div "Productivity How to Make Time Go Faster: Practical Tips for Supercharging Your …" at bounding box center [407, 198] width 299 height 339
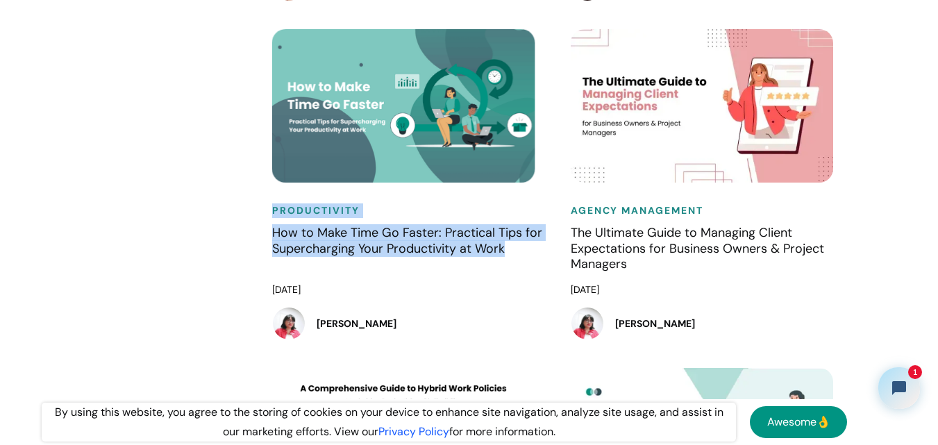
click at [556, 274] on div "Productivity How to Make Time Go Faster: Practical Tips for Supercharging Your …" at bounding box center [407, 198] width 299 height 339
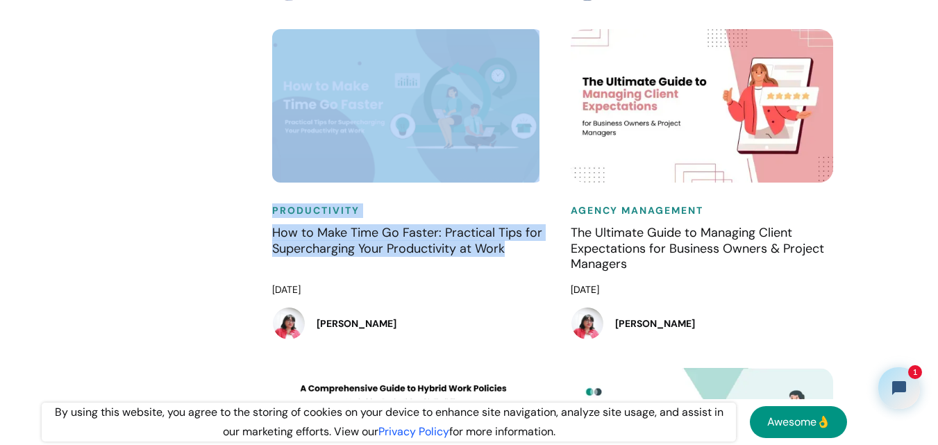
drag, startPoint x: 553, startPoint y: 270, endPoint x: 222, endPoint y: 222, distance: 334.0
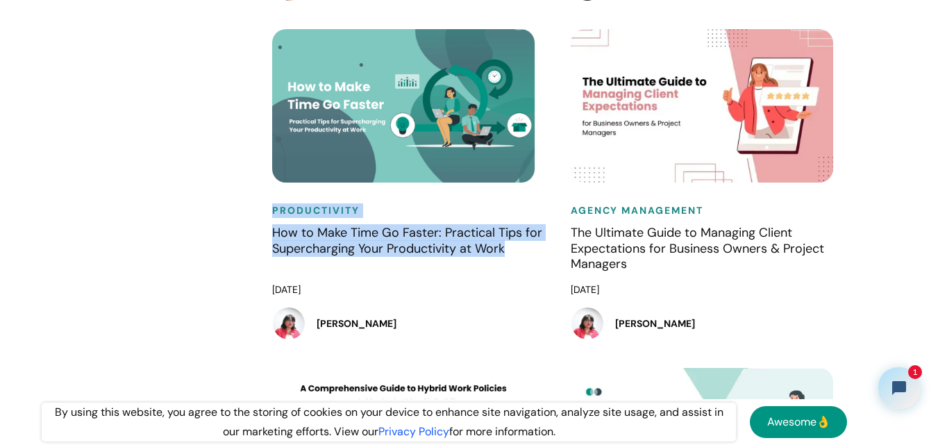
drag, startPoint x: 337, startPoint y: 239, endPoint x: 556, endPoint y: 276, distance: 221.9
click at [556, 276] on div "Productivity How to Make Time Go Faster: Practical Tips for Supercharging Your …" at bounding box center [407, 198] width 299 height 339
drag, startPoint x: 556, startPoint y: 276, endPoint x: 245, endPoint y: 231, distance: 313.7
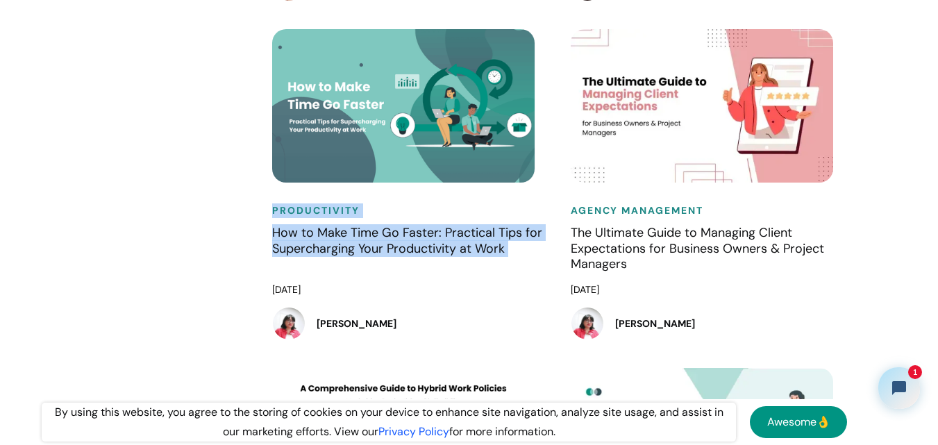
drag, startPoint x: 246, startPoint y: 232, endPoint x: 552, endPoint y: 278, distance: 309.0
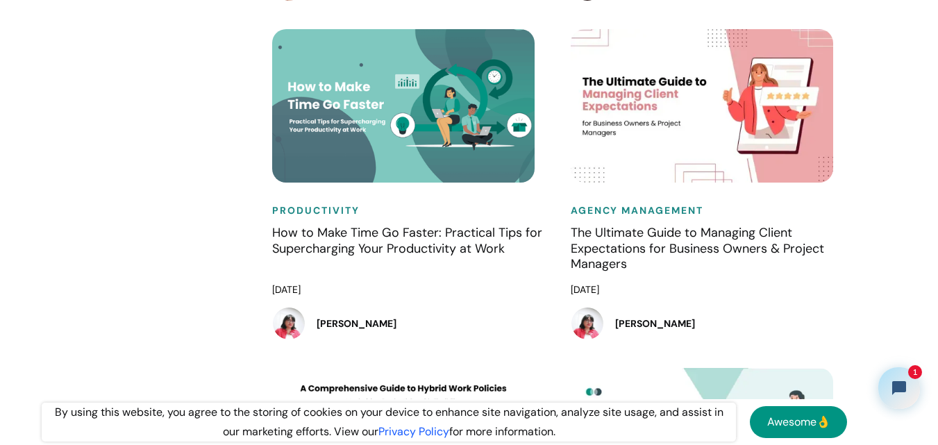
click at [558, 278] on div "Agency Management The Ultimate Guide to Managing Client Expectations for Busine…" at bounding box center [706, 198] width 299 height 339
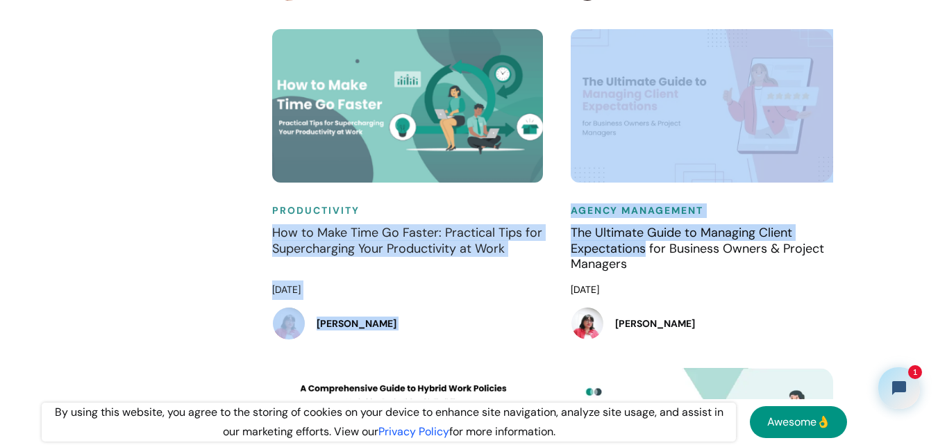
drag, startPoint x: 558, startPoint y: 278, endPoint x: 240, endPoint y: 238, distance: 319.9
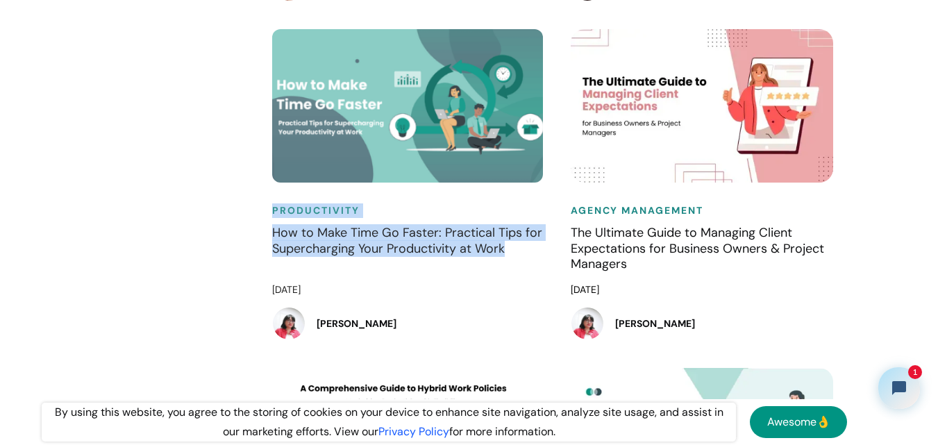
drag, startPoint x: 237, startPoint y: 232, endPoint x: 542, endPoint y: 288, distance: 310.0
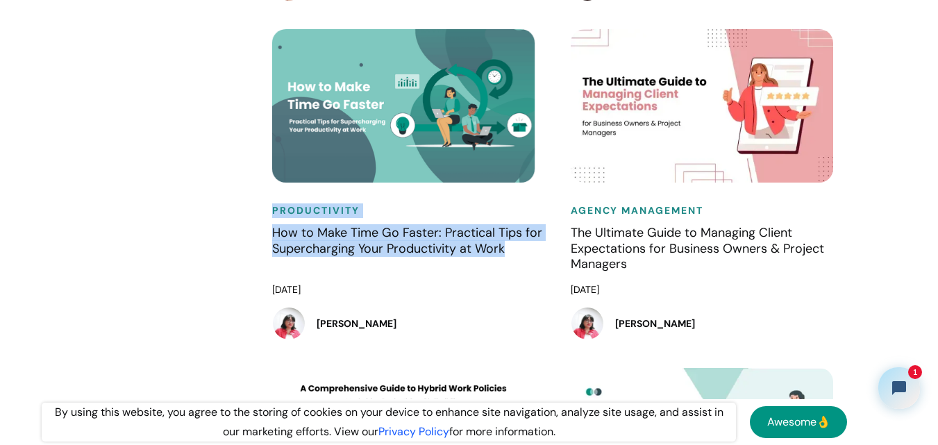
click at [561, 270] on div "Agency Management The Ultimate Guide to Managing Client Expectations for Busine…" at bounding box center [706, 198] width 299 height 339
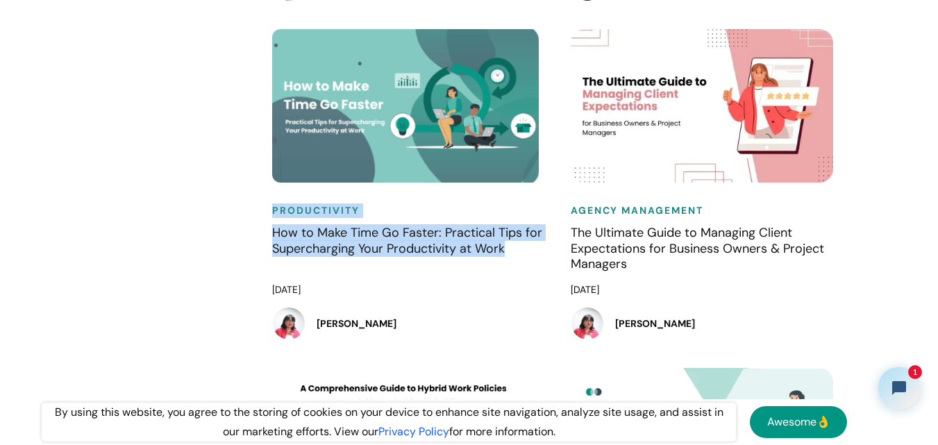
drag, startPoint x: 555, startPoint y: 274, endPoint x: 231, endPoint y: 217, distance: 329.3
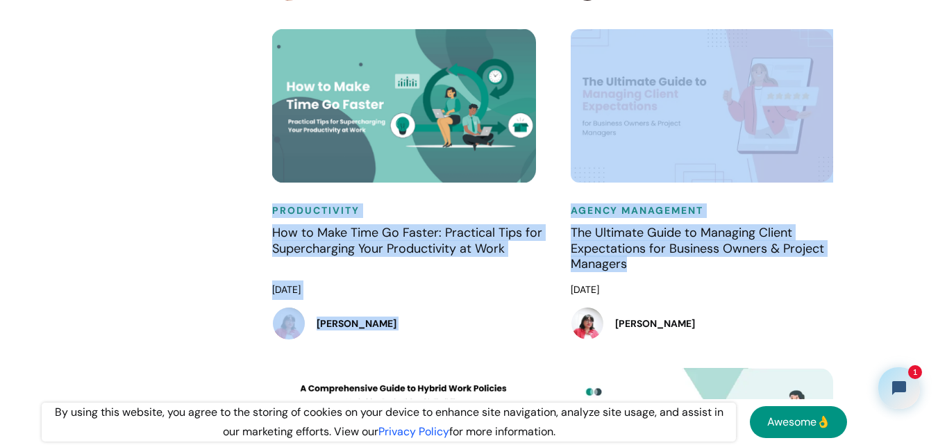
drag, startPoint x: 253, startPoint y: 233, endPoint x: 556, endPoint y: 282, distance: 307.4
click at [557, 282] on div "Agency Management The Ultimate Guide to Managing Client Expectations for Busine…" at bounding box center [706, 198] width 299 height 339
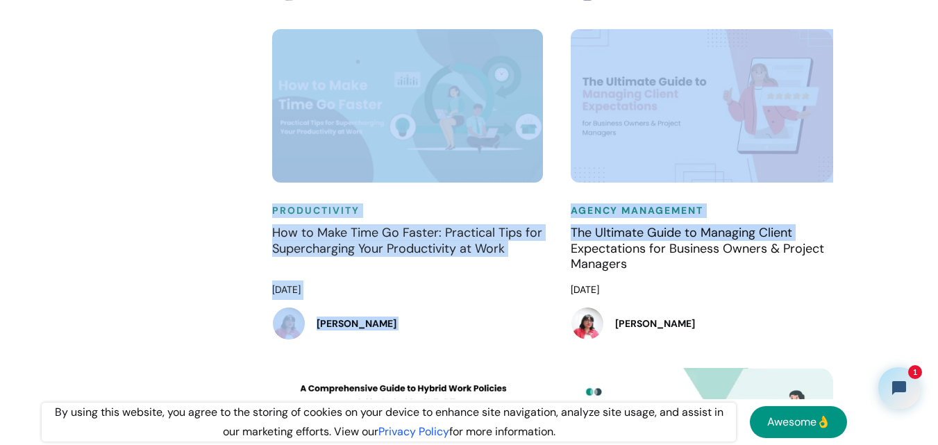
drag, startPoint x: 558, startPoint y: 277, endPoint x: 204, endPoint y: 226, distance: 357.9
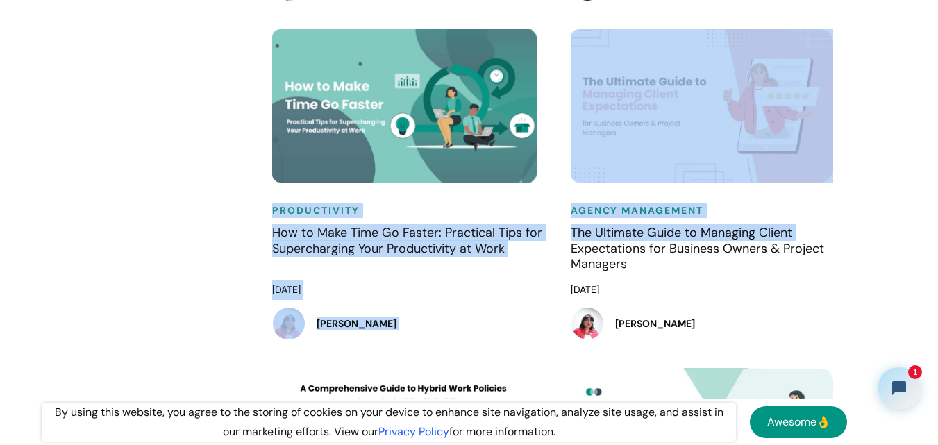
drag, startPoint x: 291, startPoint y: 231, endPoint x: 569, endPoint y: 276, distance: 281.5
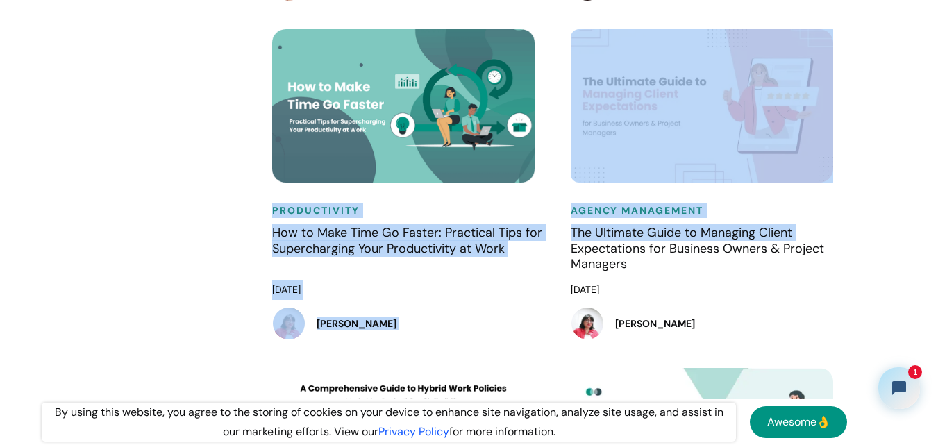
click at [558, 275] on div "Agency Management The Ultimate Guide to Managing Client Expectations for Busine…" at bounding box center [706, 198] width 299 height 339
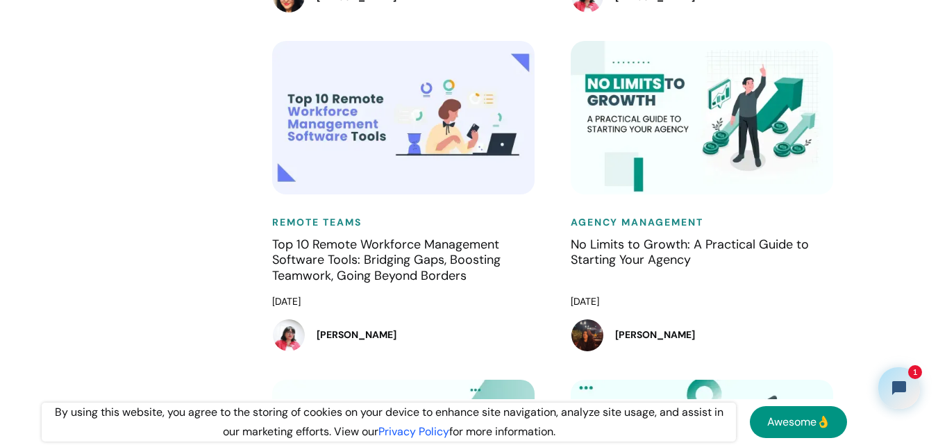
scroll to position [4307, 0]
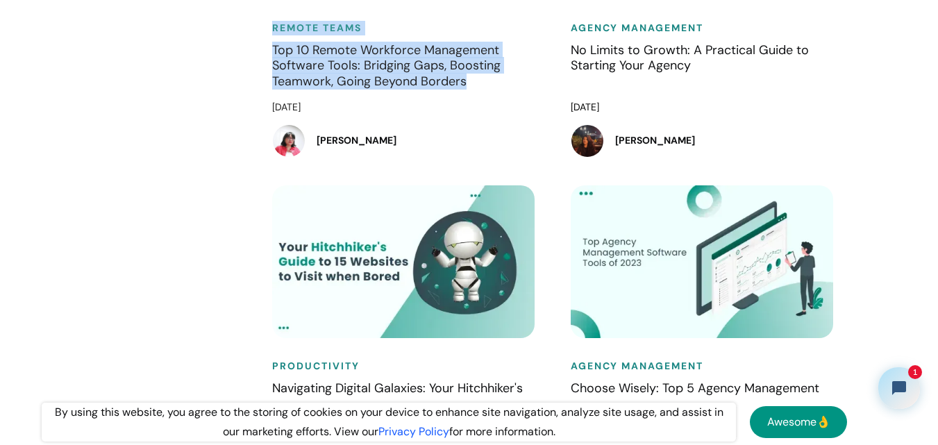
drag, startPoint x: 252, startPoint y: 38, endPoint x: 521, endPoint y: 104, distance: 277.0
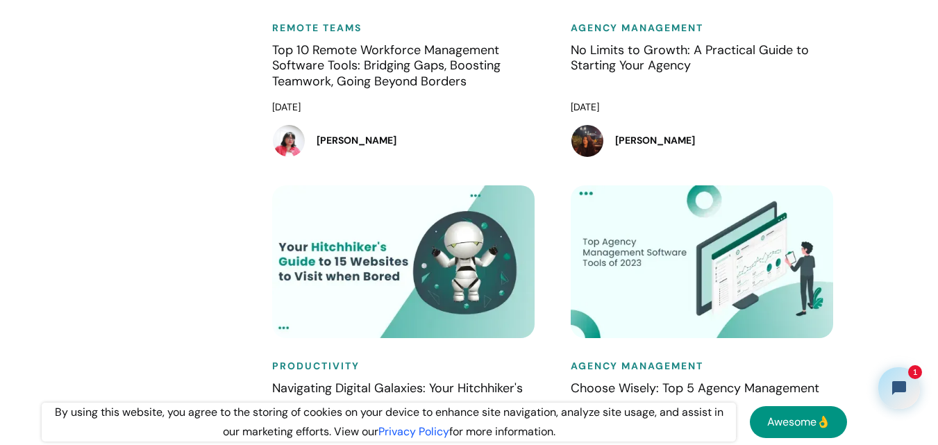
click at [557, 101] on div "Agency Management No Limits to Growth: A Practical Guide to Starting Your Agenc…" at bounding box center [706, 15] width 299 height 339
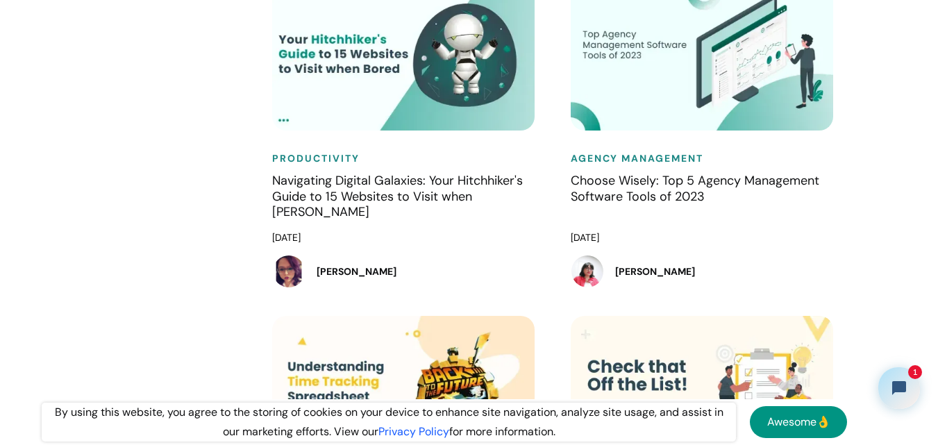
scroll to position [4515, 0]
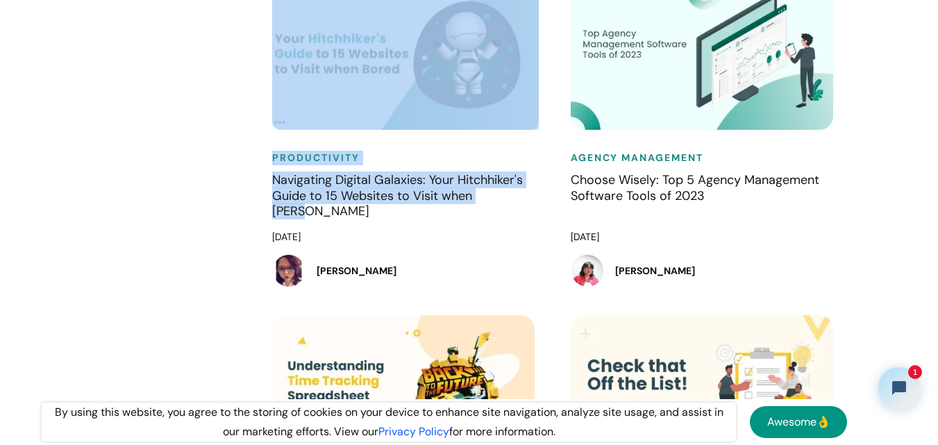
drag, startPoint x: 547, startPoint y: 217, endPoint x: 213, endPoint y: 171, distance: 337.2
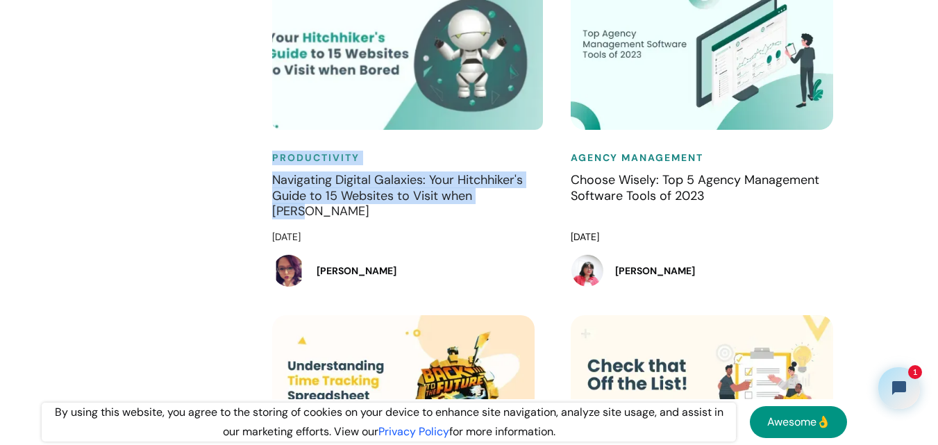
drag, startPoint x: 294, startPoint y: 176, endPoint x: 548, endPoint y: 218, distance: 257.6
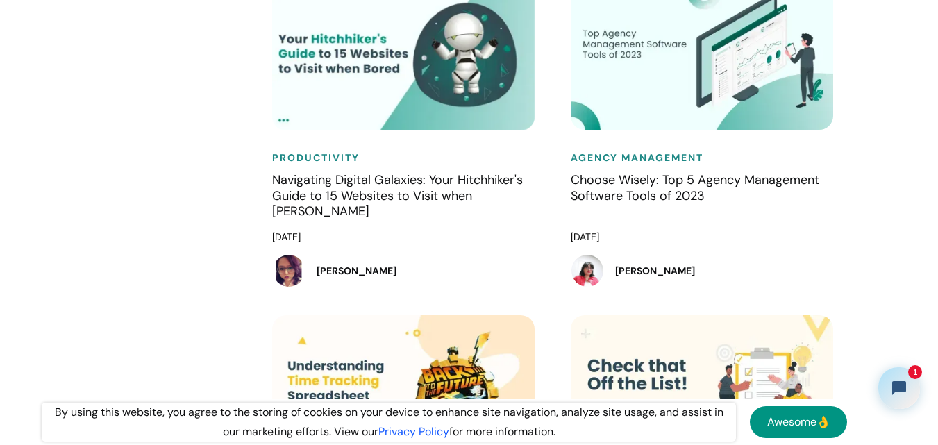
click at [562, 221] on div "Agency Management Choose Wisely: Top 5 Agency Management Software Tools of 2023…" at bounding box center [706, 146] width 299 height 339
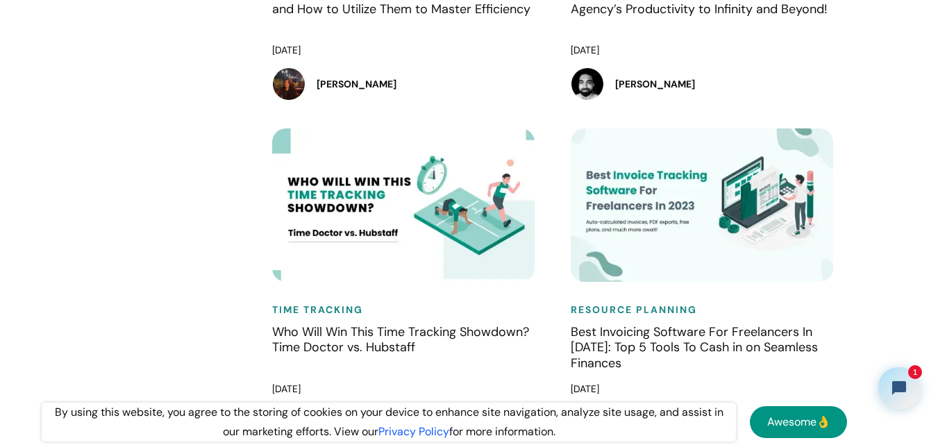
scroll to position [3681, 0]
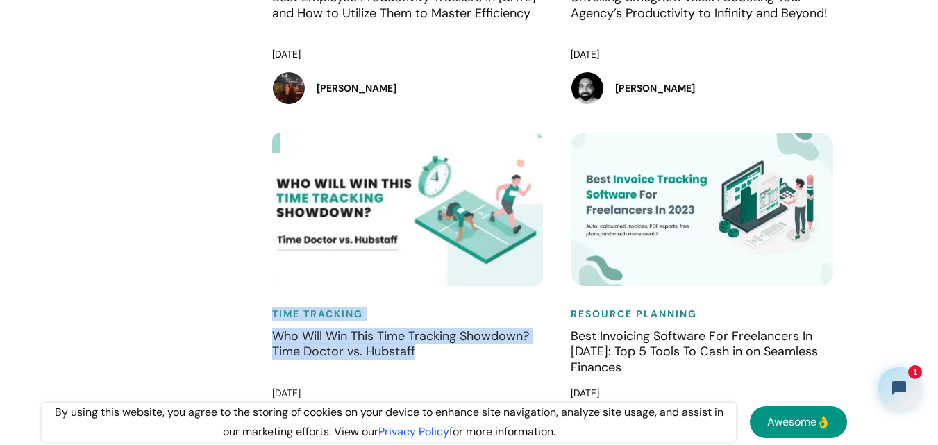
drag, startPoint x: 257, startPoint y: 328, endPoint x: 481, endPoint y: 374, distance: 229.1
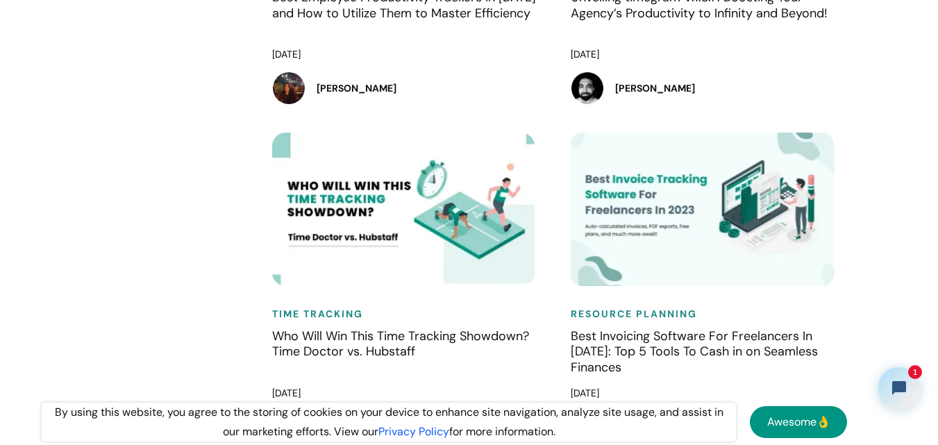
click at [559, 335] on div "Resource Planning Best Invoicing Software For Freelancers In 2023: Top 5 Tools …" at bounding box center [706, 302] width 299 height 339
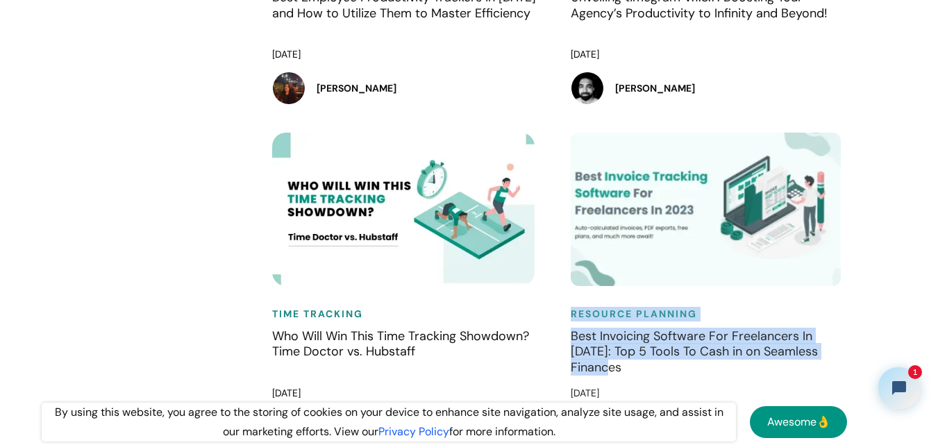
drag, startPoint x: 556, startPoint y: 332, endPoint x: 662, endPoint y: 388, distance: 119.6
click at [662, 388] on div "Resource Planning Best Invoicing Software For Freelancers In 2023: Top 5 Tools …" at bounding box center [706, 302] width 299 height 339
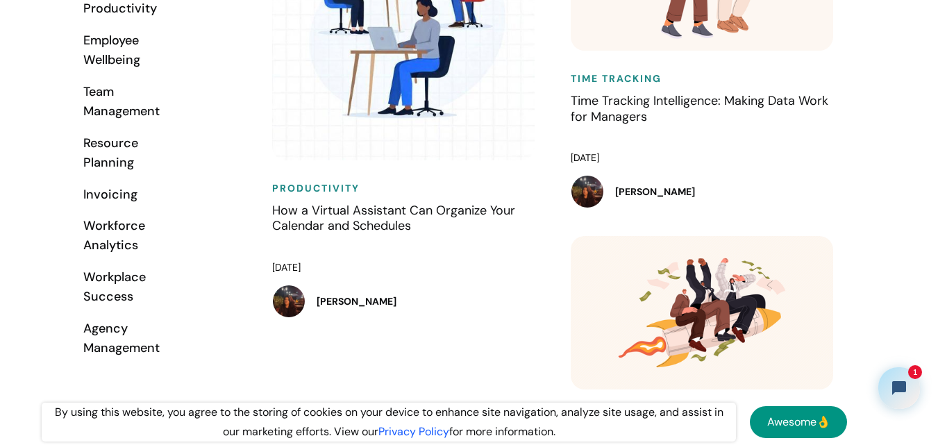
scroll to position [556, 0]
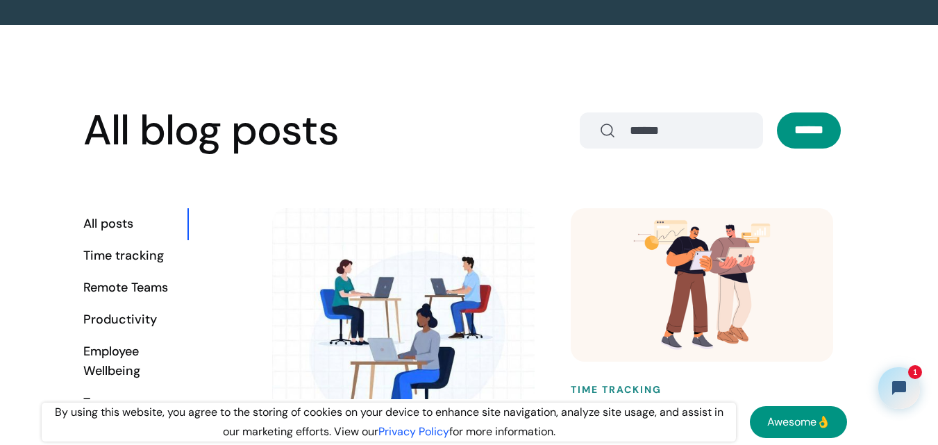
click at [137, 256] on div "Time tracking" at bounding box center [135, 256] width 104 height 19
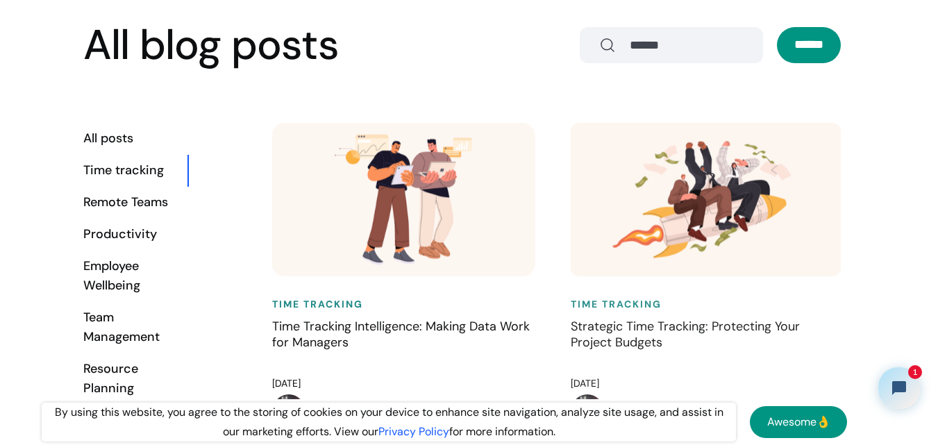
scroll to position [764, 0]
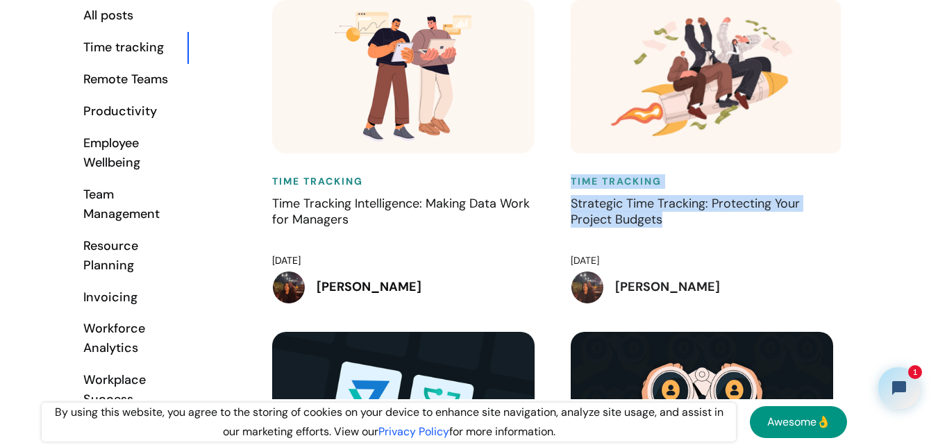
drag, startPoint x: 558, startPoint y: 180, endPoint x: 700, endPoint y: 223, distance: 148.1
click at [700, 223] on div "Time Tracking Strategic Time Tracking: Protecting Your Project Budgets February…" at bounding box center [706, 166] width 299 height 332
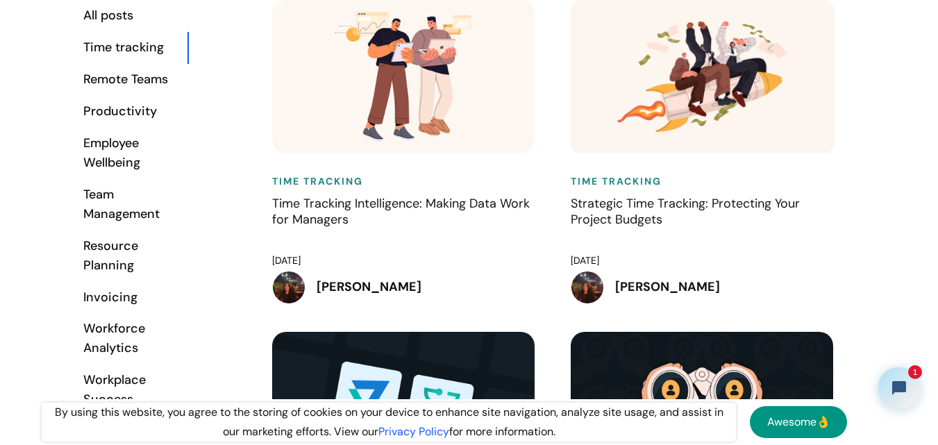
click at [552, 184] on div "Time Tracking Time Tracking Intelligence: Making Data Work for Managers Februar…" at bounding box center [407, 166] width 299 height 332
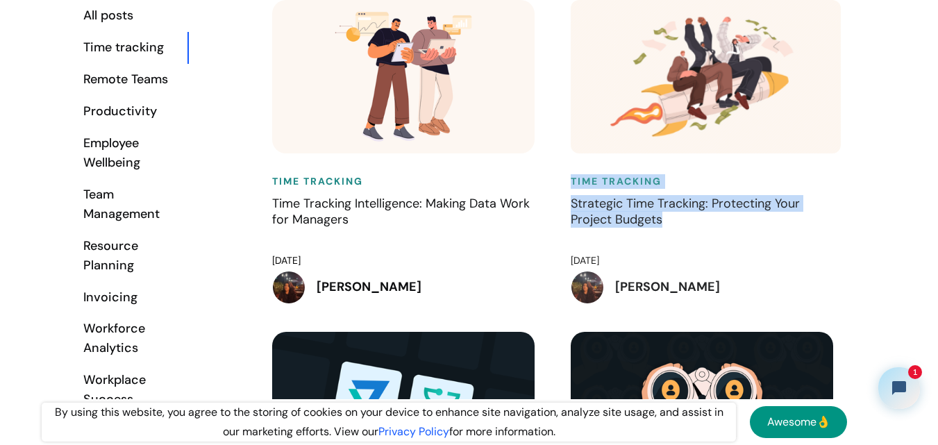
drag, startPoint x: 604, startPoint y: 194, endPoint x: 681, endPoint y: 226, distance: 83.1
click at [681, 226] on div "Time Tracking Strategic Time Tracking: Protecting Your Project Budgets February…" at bounding box center [706, 166] width 299 height 332
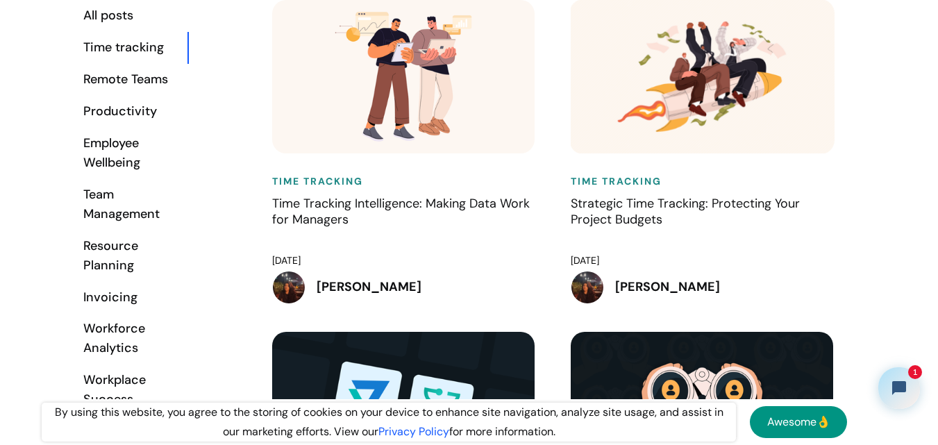
click at [554, 182] on div "Time Tracking Time Tracking Intelligence: Making Data Work for Managers Februar…" at bounding box center [407, 166] width 299 height 332
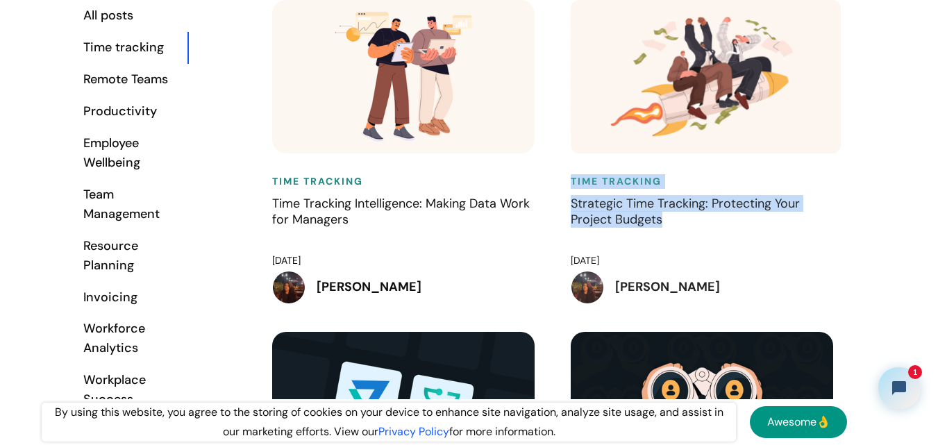
drag, startPoint x: 567, startPoint y: 183, endPoint x: 697, endPoint y: 244, distance: 143.2
click at [697, 244] on div "Time Tracking Strategic Time Tracking: Protecting Your Project Budgets February…" at bounding box center [706, 166] width 299 height 332
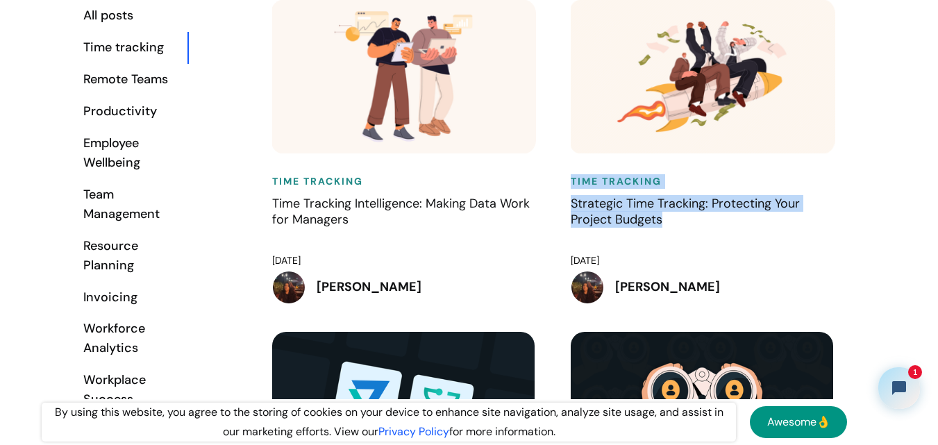
click at [565, 185] on div "Time Tracking Strategic Time Tracking: Protecting Your Project Budgets February…" at bounding box center [706, 166] width 299 height 332
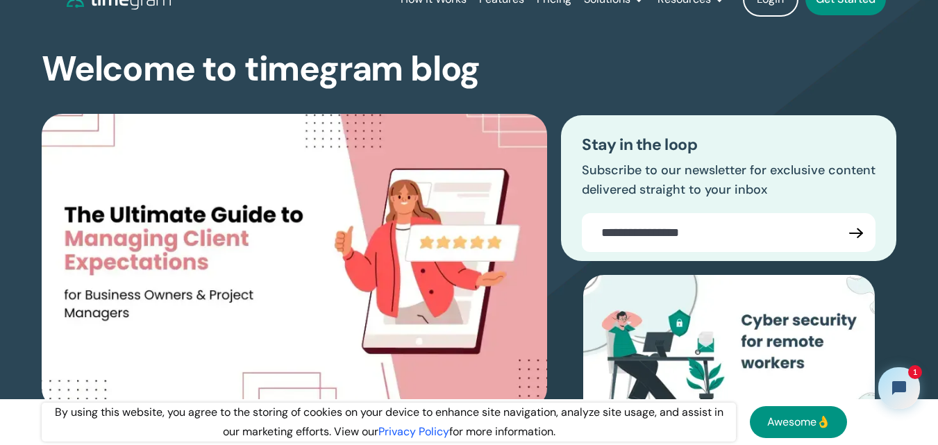
scroll to position [0, 0]
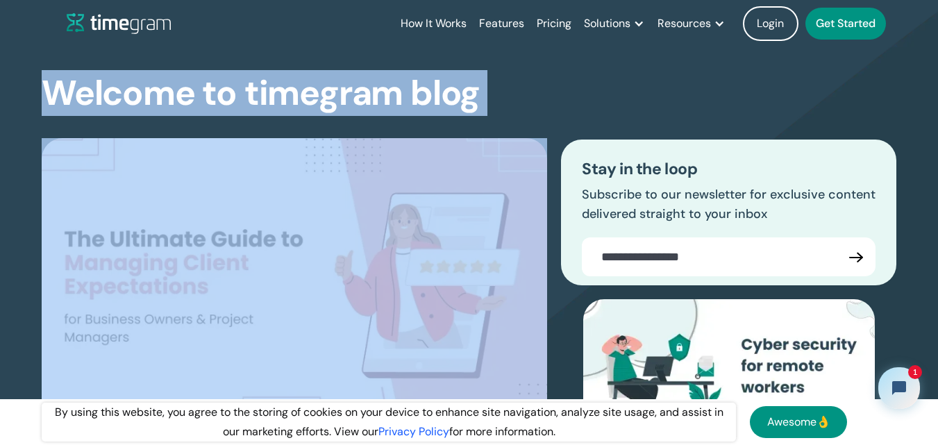
drag, startPoint x: 127, startPoint y: 97, endPoint x: 545, endPoint y: 95, distance: 418.2
click at [545, 95] on section "Welcome to timegram blog The Ultimate Guide to Managing Client Expectations for…" at bounding box center [469, 286] width 938 height 589
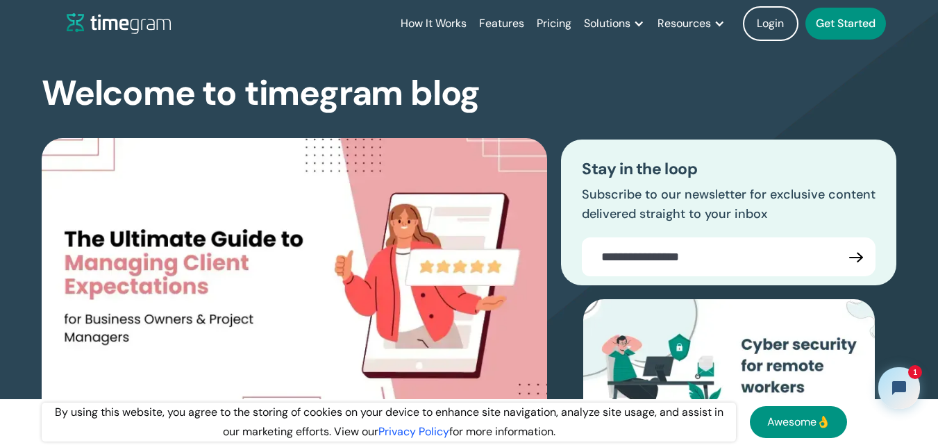
click at [545, 95] on div "Welcome to timegram blog The Ultimate Guide to Managing Client Expectations for…" at bounding box center [469, 313] width 855 height 533
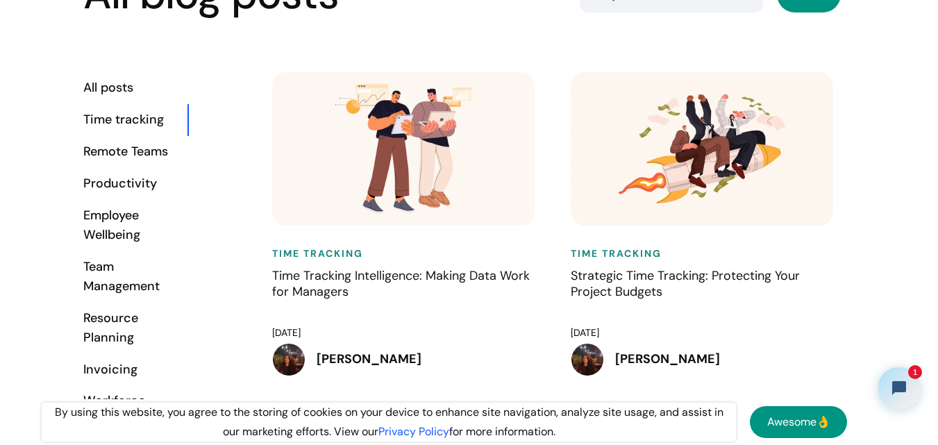
scroll to position [695, 0]
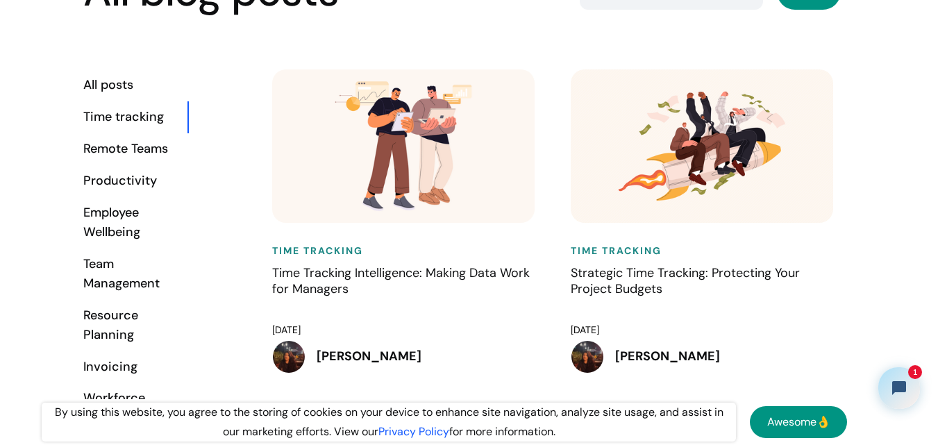
click at [160, 155] on div "Remote Teams" at bounding box center [135, 149] width 104 height 19
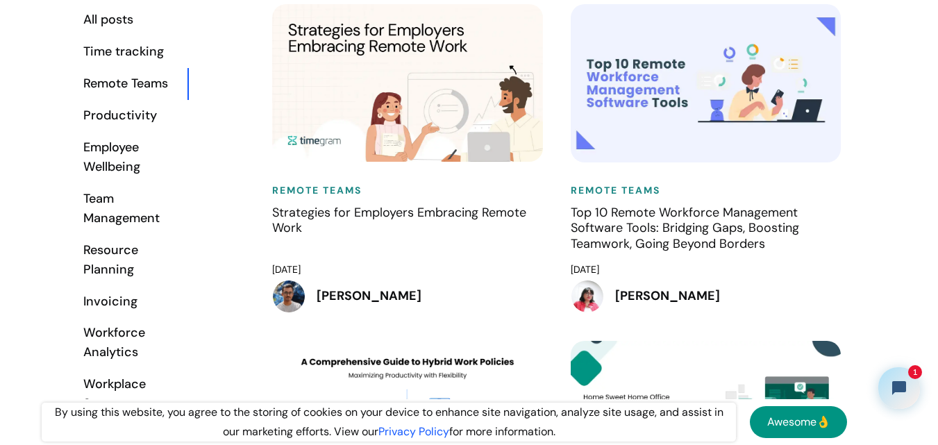
scroll to position [834, 0]
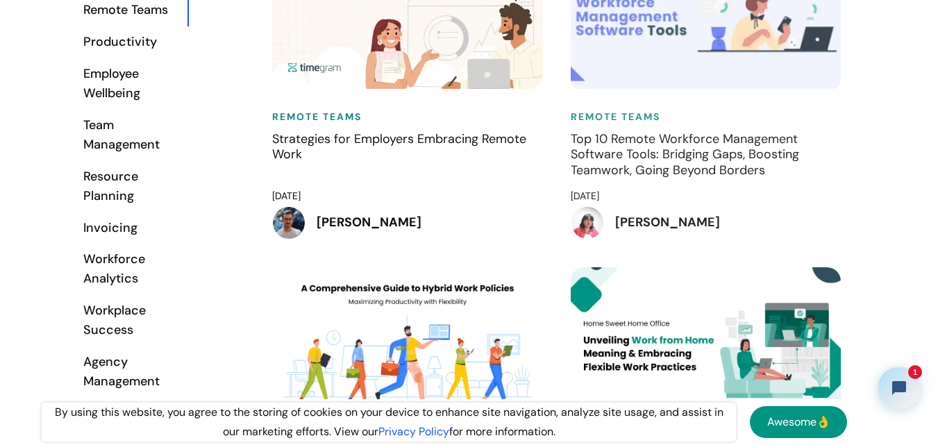
click at [620, 140] on h4 "Top 10 Remote Workforce Management Software Tools: Bridging Gaps, Boosting Team…" at bounding box center [706, 155] width 271 height 49
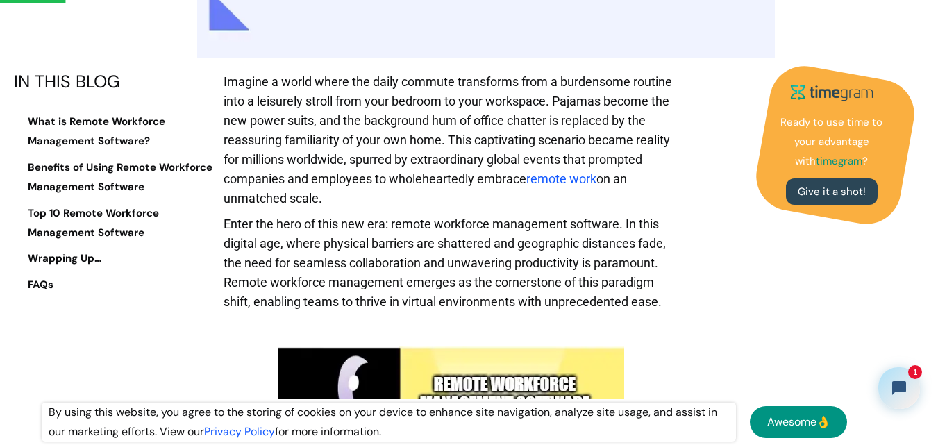
drag, startPoint x: 330, startPoint y: 195, endPoint x: 217, endPoint y: 85, distance: 157.7
click at [231, 80] on p "Imagine a world where the daily commute transforms from a burdensome routine in…" at bounding box center [452, 143] width 456 height 142
drag, startPoint x: 224, startPoint y: 78, endPoint x: 335, endPoint y: 80, distance: 111.2
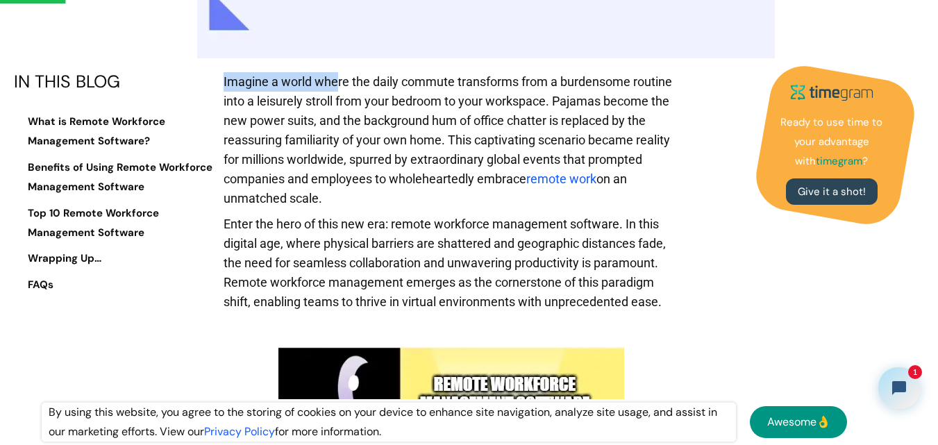
click at [335, 80] on p "Imagine a world where the daily commute transforms from a burdensome routine in…" at bounding box center [452, 143] width 456 height 142
drag, startPoint x: 333, startPoint y: 200, endPoint x: 220, endPoint y: 74, distance: 168.7
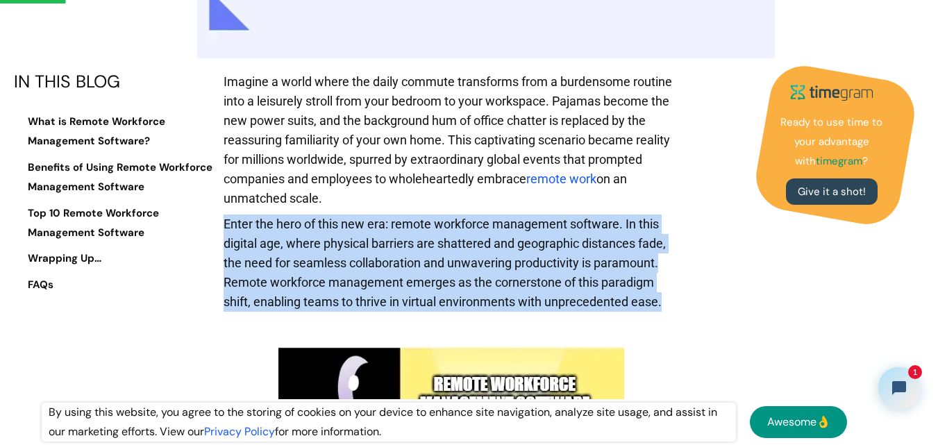
drag, startPoint x: 658, startPoint y: 305, endPoint x: 224, endPoint y: 217, distance: 443.5
click at [224, 217] on p "Enter the hero of this new era: remote workforce management software. In this d…" at bounding box center [452, 267] width 456 height 104
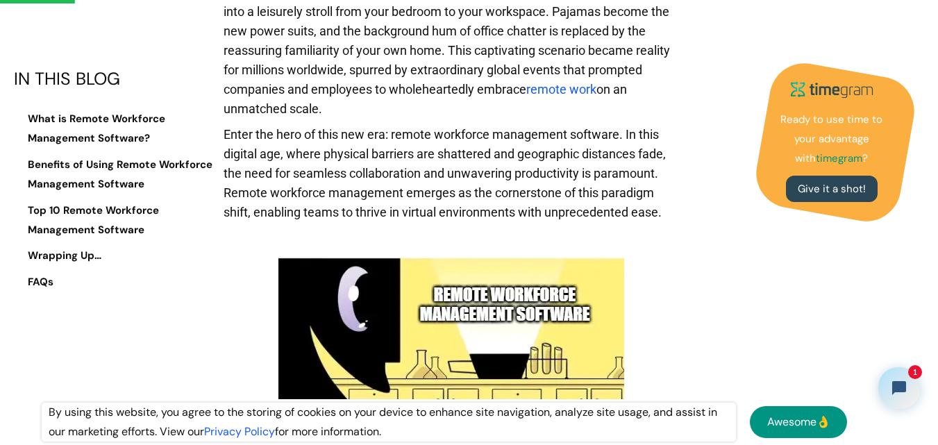
scroll to position [1042, 0]
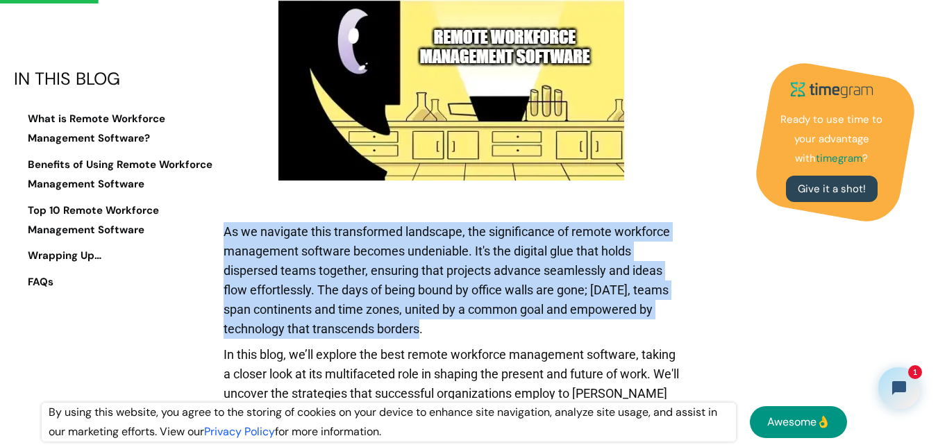
drag, startPoint x: 227, startPoint y: 231, endPoint x: 481, endPoint y: 331, distance: 273.4
click at [481, 331] on p "As we navigate this transformed landscape, the significance of remote workforce…" at bounding box center [452, 283] width 456 height 123
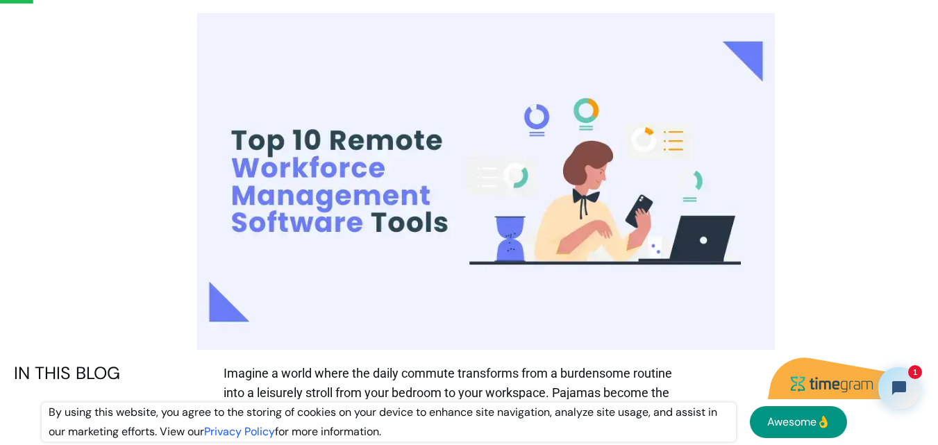
scroll to position [347, 0]
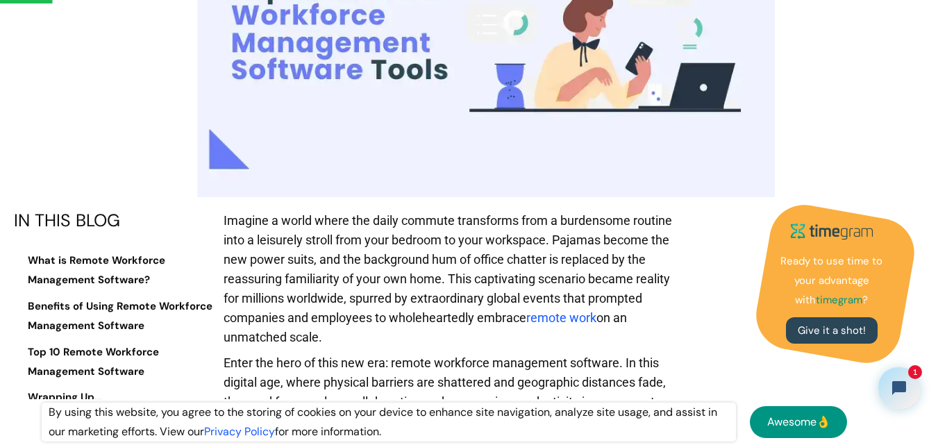
drag, startPoint x: 255, startPoint y: 304, endPoint x: 267, endPoint y: 303, distance: 12.5
drag, startPoint x: 267, startPoint y: 303, endPoint x: 197, endPoint y: 166, distance: 153.8
click at [196, 166] on div at bounding box center [486, 28] width 889 height 337
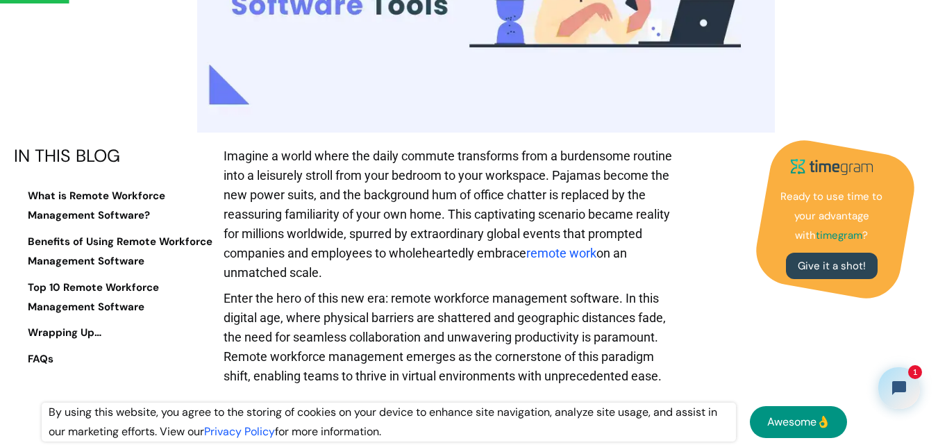
scroll to position [764, 0]
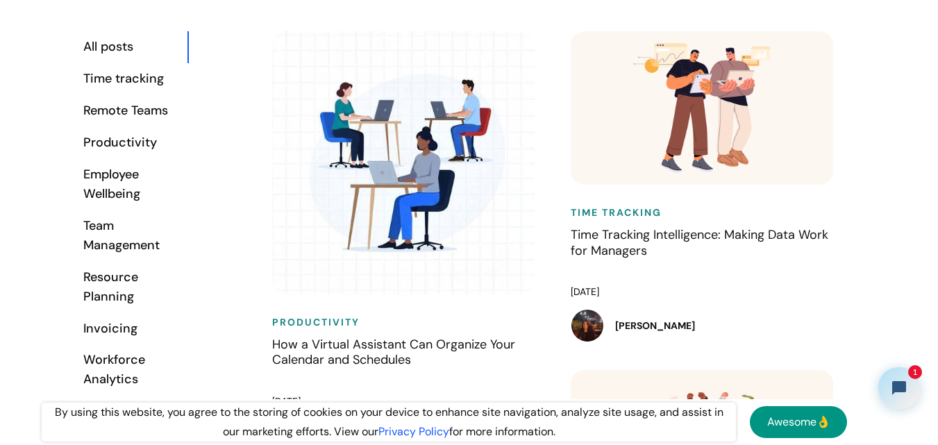
scroll to position [764, 0]
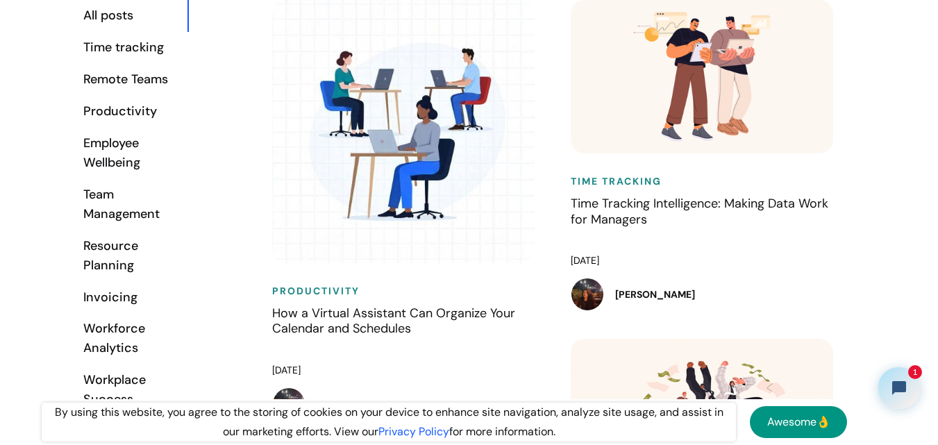
click at [127, 47] on div "Time tracking" at bounding box center [135, 47] width 104 height 19
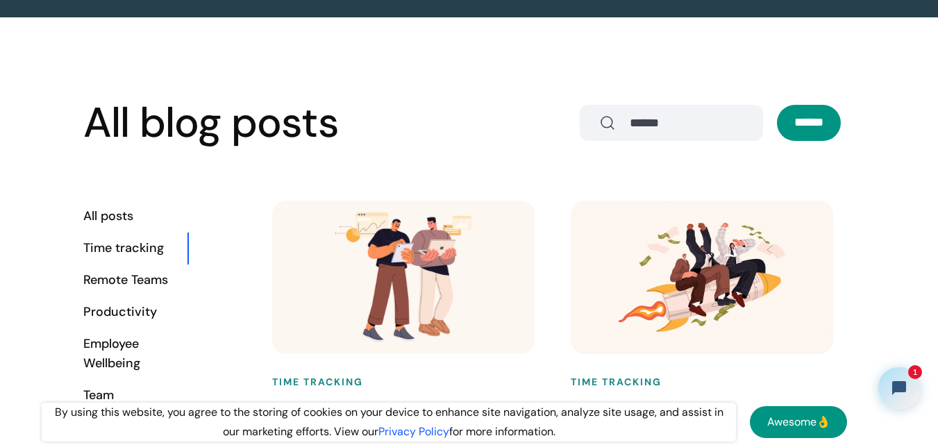
scroll to position [556, 0]
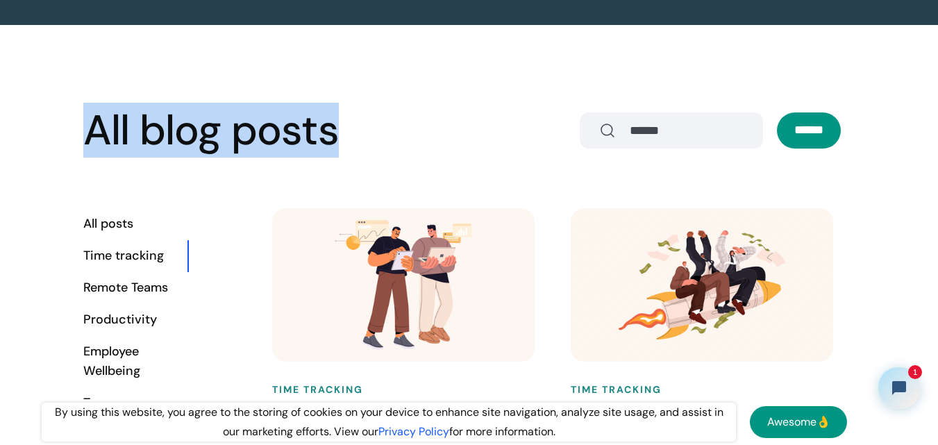
drag, startPoint x: 86, startPoint y: 133, endPoint x: 386, endPoint y: 122, distance: 299.6
click at [386, 122] on div "All blog posts ******" at bounding box center [469, 130] width 772 height 45
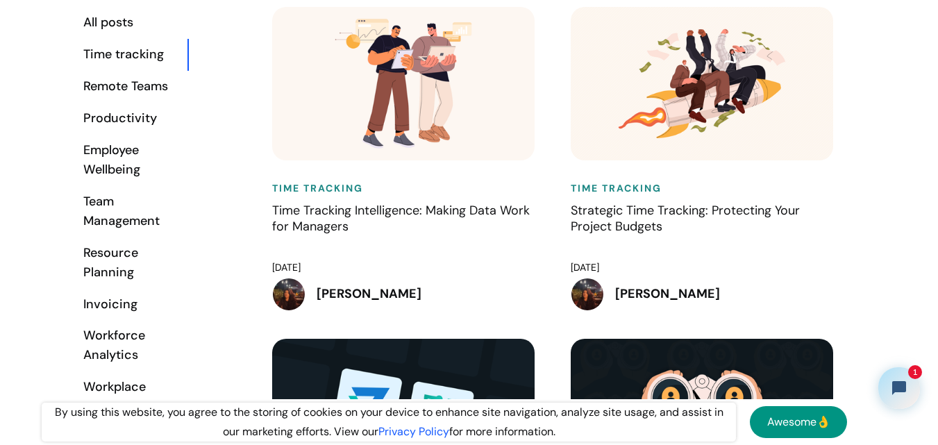
scroll to position [764, 0]
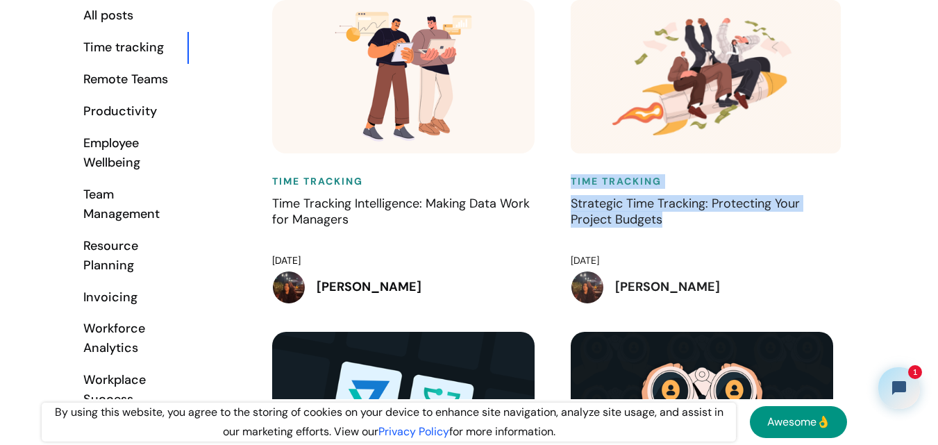
drag, startPoint x: 649, startPoint y: 197, endPoint x: 713, endPoint y: 219, distance: 68.3
click at [713, 219] on div "Time Tracking Strategic Time Tracking: Protecting Your Project Budgets February…" at bounding box center [706, 166] width 299 height 332
click at [683, 230] on h4 "Strategic Time Tracking: Protecting Your Project Budgets" at bounding box center [706, 220] width 271 height 49
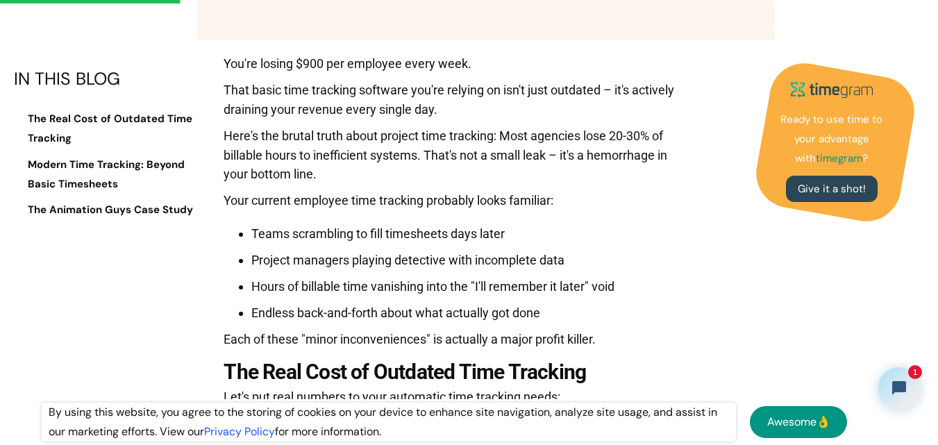
scroll to position [625, 0]
drag, startPoint x: 439, startPoint y: 67, endPoint x: 481, endPoint y: 67, distance: 41.7
click at [481, 67] on p "You're losing $900 per employee every week." at bounding box center [452, 66] width 456 height 26
click at [483, 67] on p "You're losing $900 per employee every week." at bounding box center [452, 66] width 456 height 26
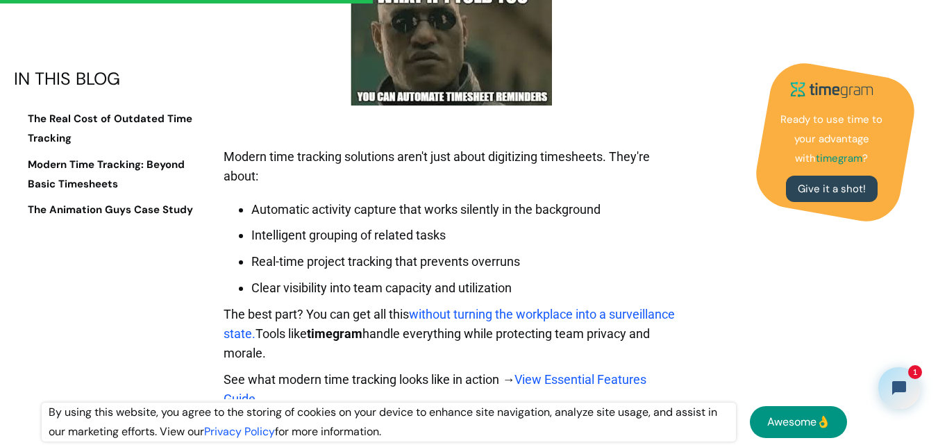
scroll to position [1389, 0]
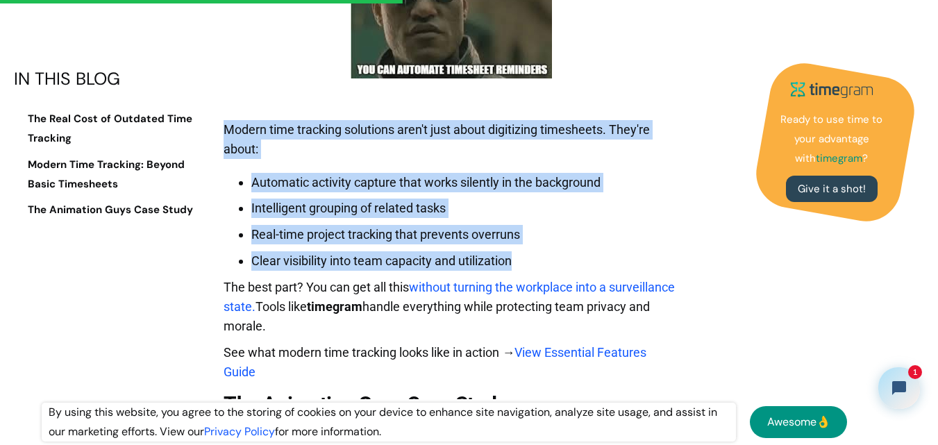
drag, startPoint x: 529, startPoint y: 264, endPoint x: 215, endPoint y: 134, distance: 339.8
click at [215, 134] on div "IN THIS BLOG The Real Cost of Outdated Time Tracking Modern Time Tracking: Beyo…" at bounding box center [473, 215] width 918 height 1852
drag, startPoint x: 233, startPoint y: 131, endPoint x: 598, endPoint y: 264, distance: 388.3
click at [598, 264] on div "You're losing $900 per employee every week. That basic time tracking software y…" at bounding box center [452, 215] width 456 height 1852
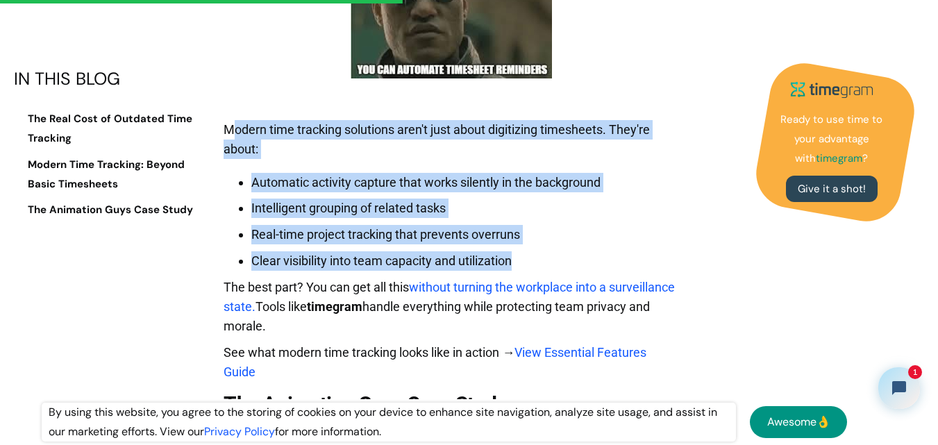
click at [598, 264] on li "Clear visibility into team capacity and utilization" at bounding box center [465, 260] width 428 height 19
drag, startPoint x: 600, startPoint y: 264, endPoint x: 221, endPoint y: 116, distance: 407.1
click at [221, 116] on div "IN THIS BLOG The Real Cost of Outdated Time Tracking Modern Time Tracking: Beyo…" at bounding box center [473, 215] width 918 height 1852
drag, startPoint x: 338, startPoint y: 194, endPoint x: 538, endPoint y: 263, distance: 211.3
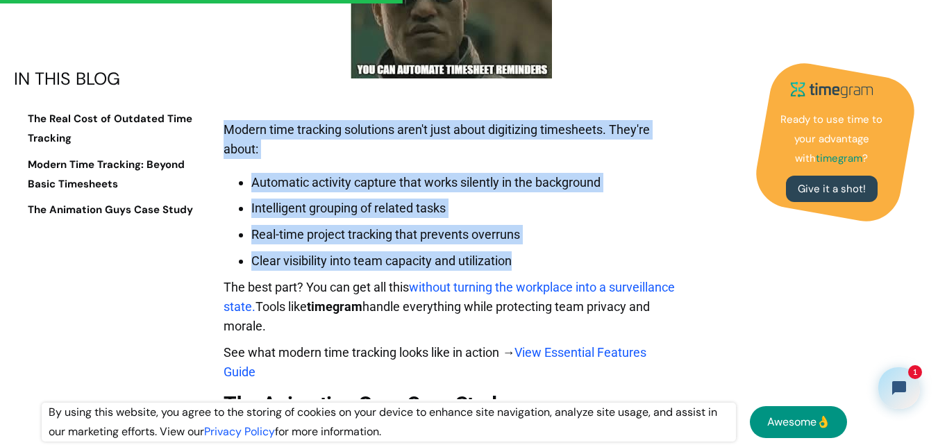
click at [538, 263] on div "You're losing $900 per employee every week. That basic time tracking software y…" at bounding box center [452, 215] width 456 height 1852
click at [538, 263] on li "Clear visibility into team capacity and utilization" at bounding box center [465, 260] width 428 height 19
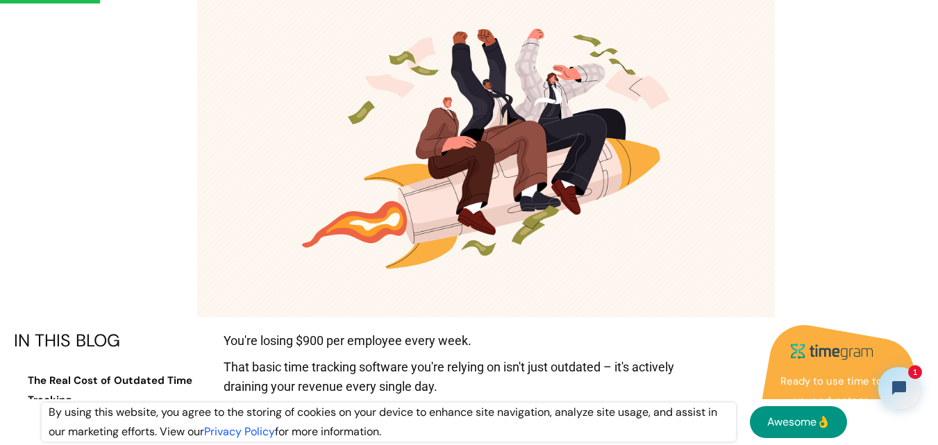
scroll to position [0, 0]
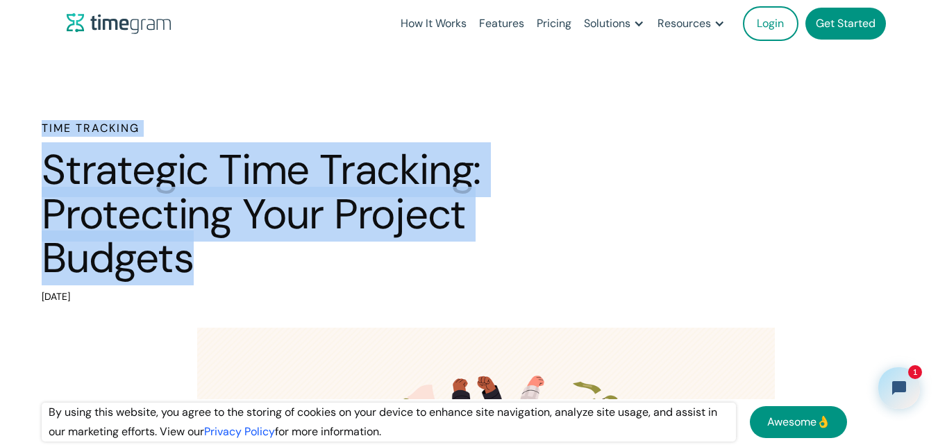
drag, startPoint x: 215, startPoint y: 262, endPoint x: 2, endPoint y: 117, distance: 258.0
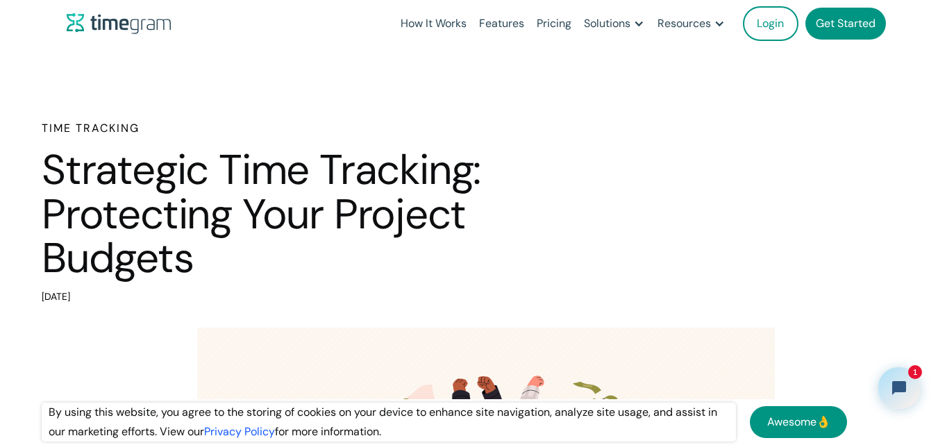
drag, startPoint x: 38, startPoint y: 37, endPoint x: 365, endPoint y: 291, distance: 413.8
click at [365, 291] on div "[DATE]" at bounding box center [333, 297] width 583 height 19
